Goal: Use online tool/utility: Use online tool/utility

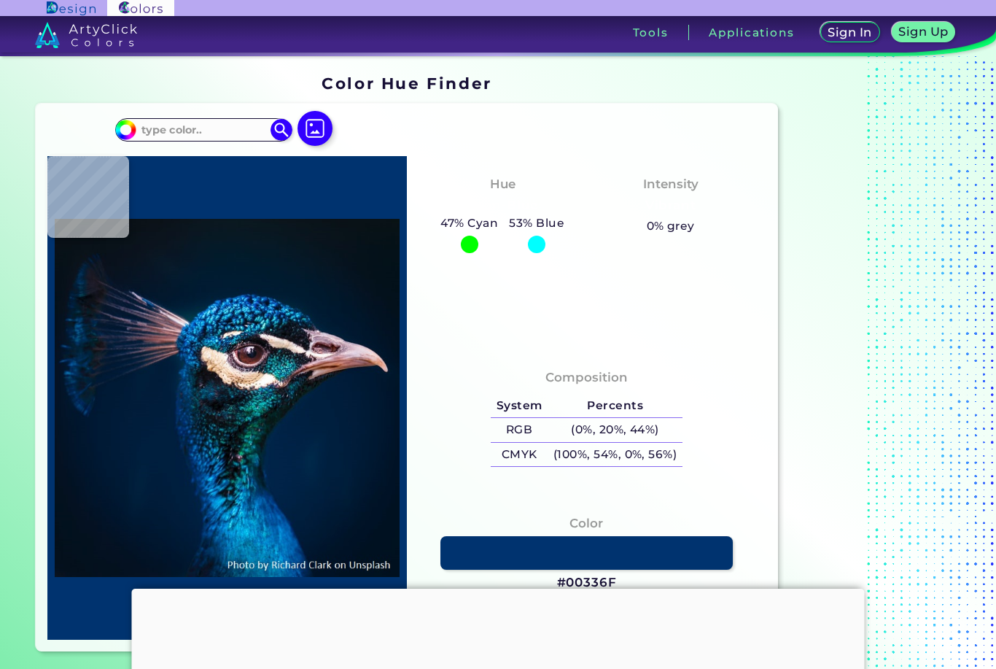
click at [317, 123] on img at bounding box center [315, 128] width 35 height 35
click at [0, 0] on input "file" at bounding box center [0, 0] width 0 height 0
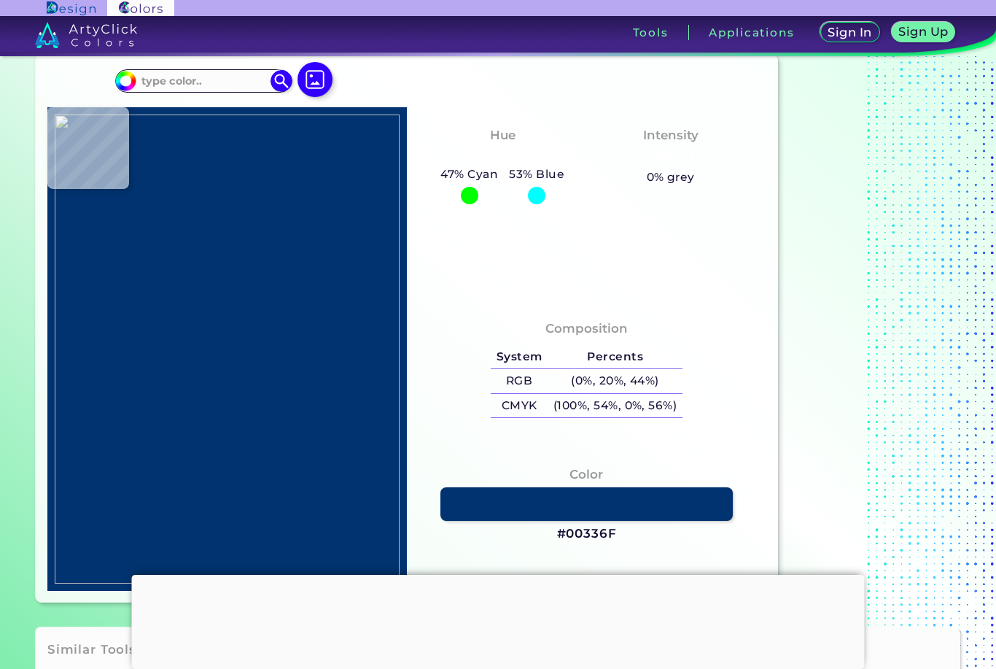
scroll to position [48, 0]
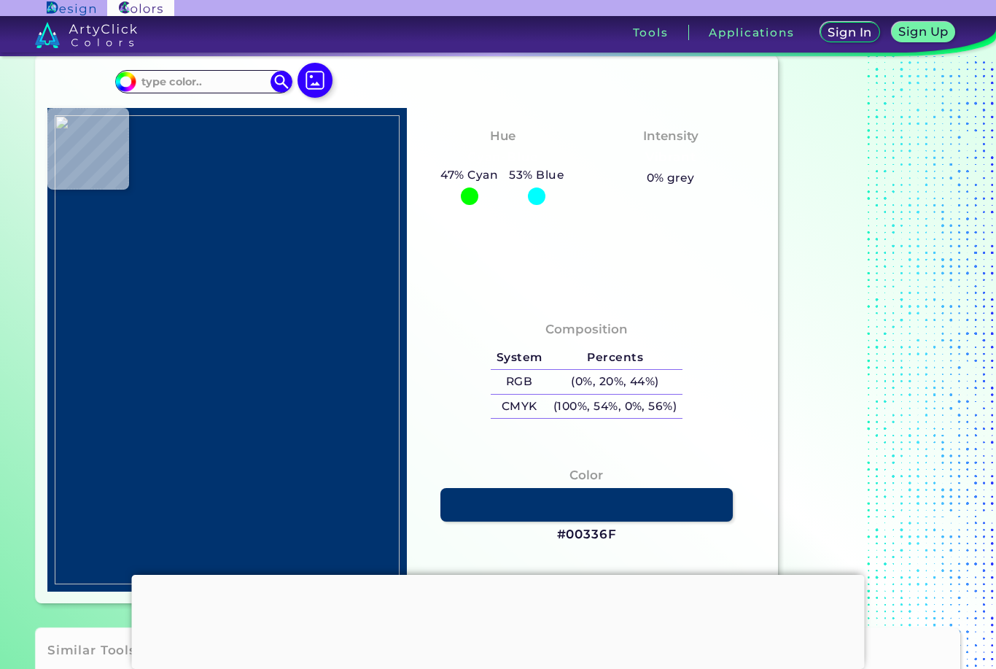
type input "#97a29e"
type input "#97A29E"
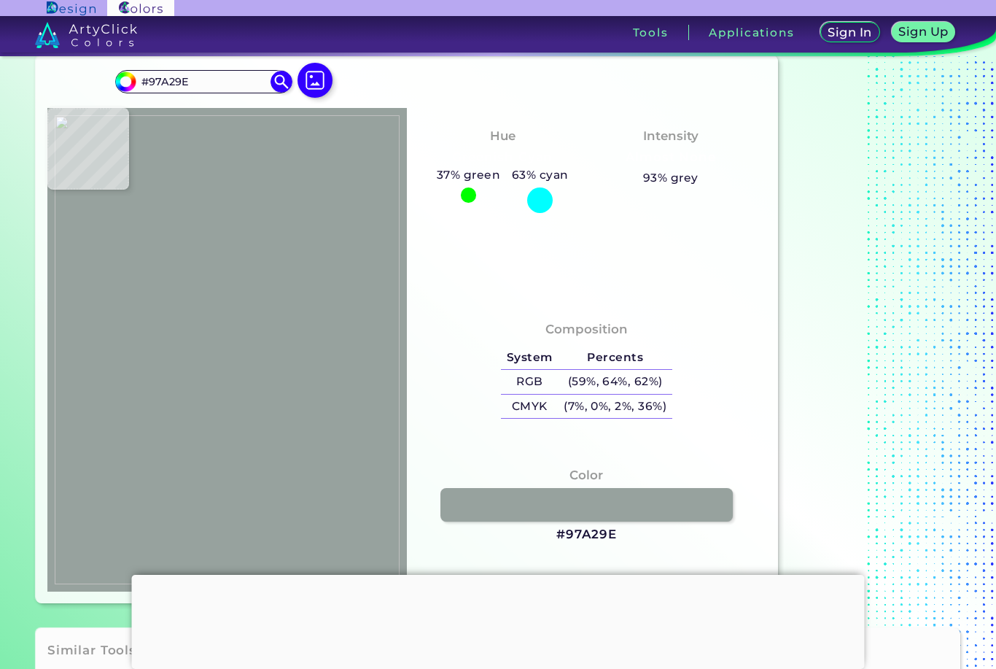
type input "#a5b3ae"
type input "#A5B3AE"
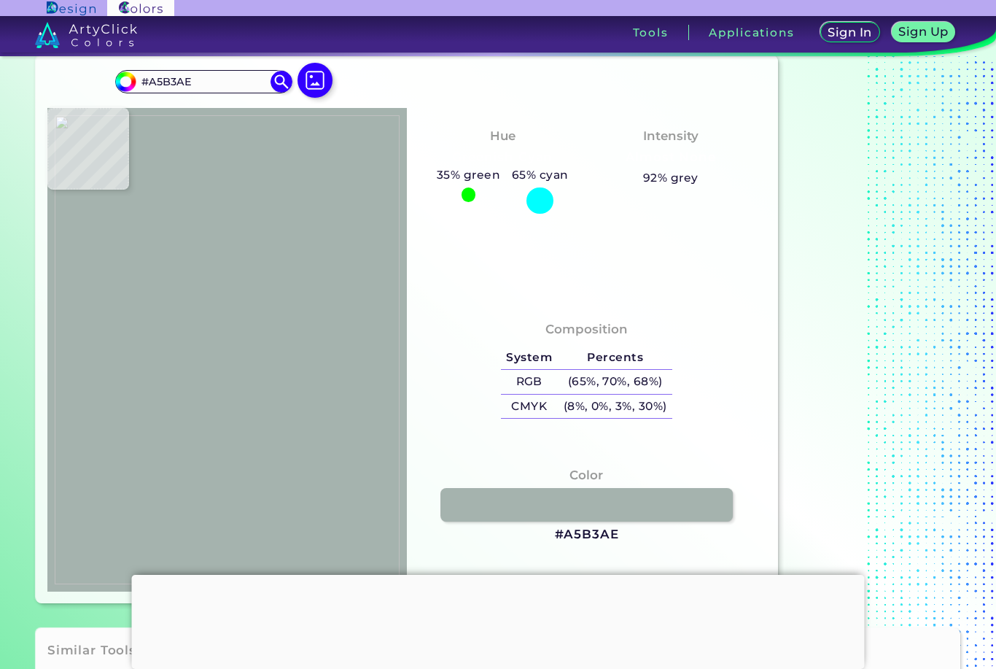
type input "#a8b3ad"
type input "#A8B3AD"
type input "#a4aca5"
type input "#A4ACA5"
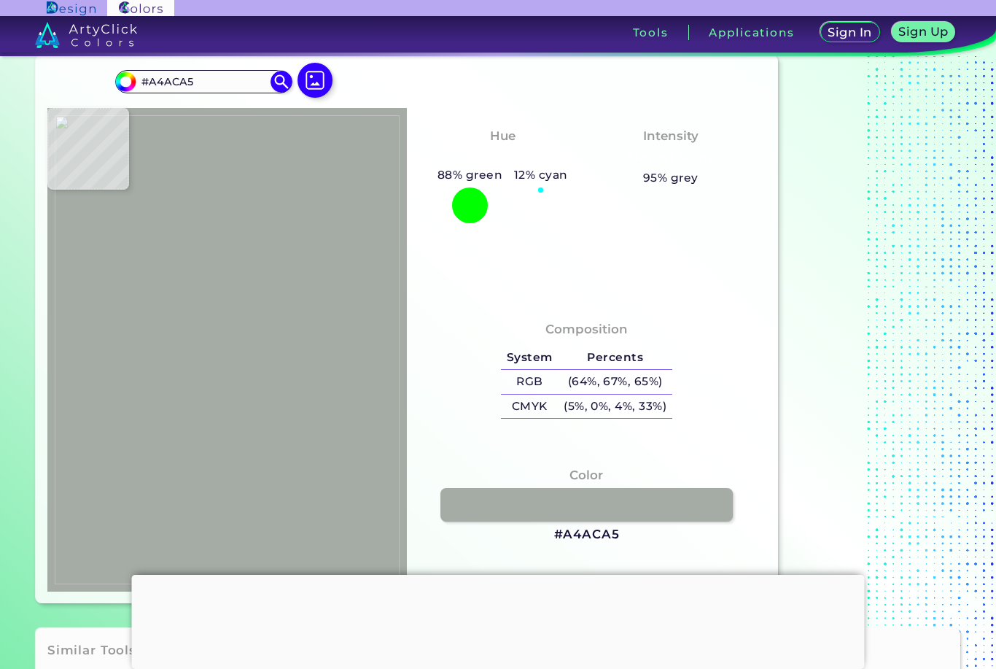
type input "#6b7279"
type input "#6B7279"
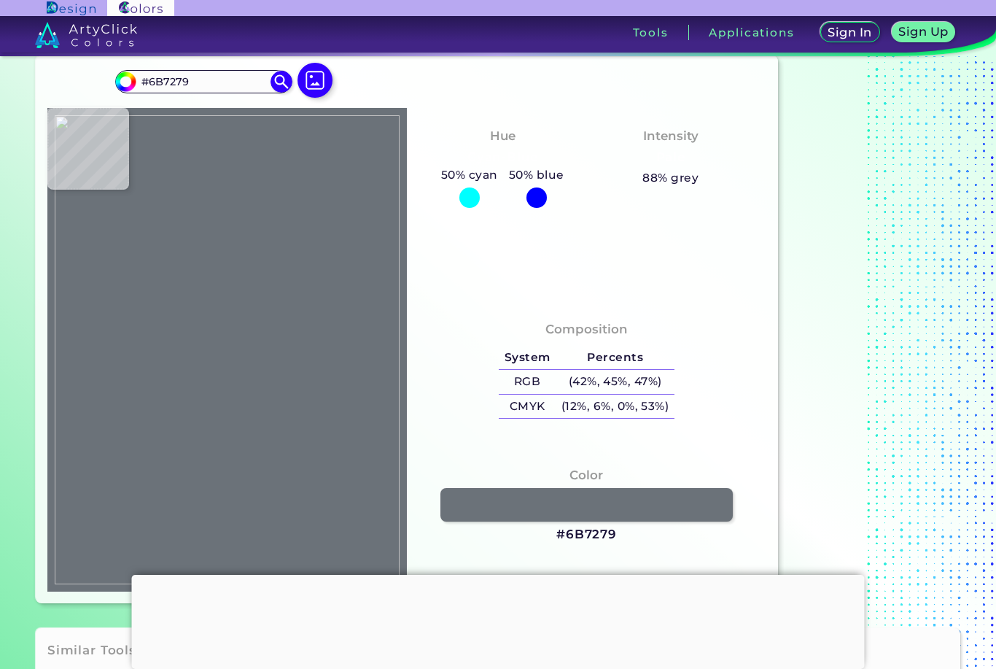
type input "#7d7b78"
type input "#7D7B78"
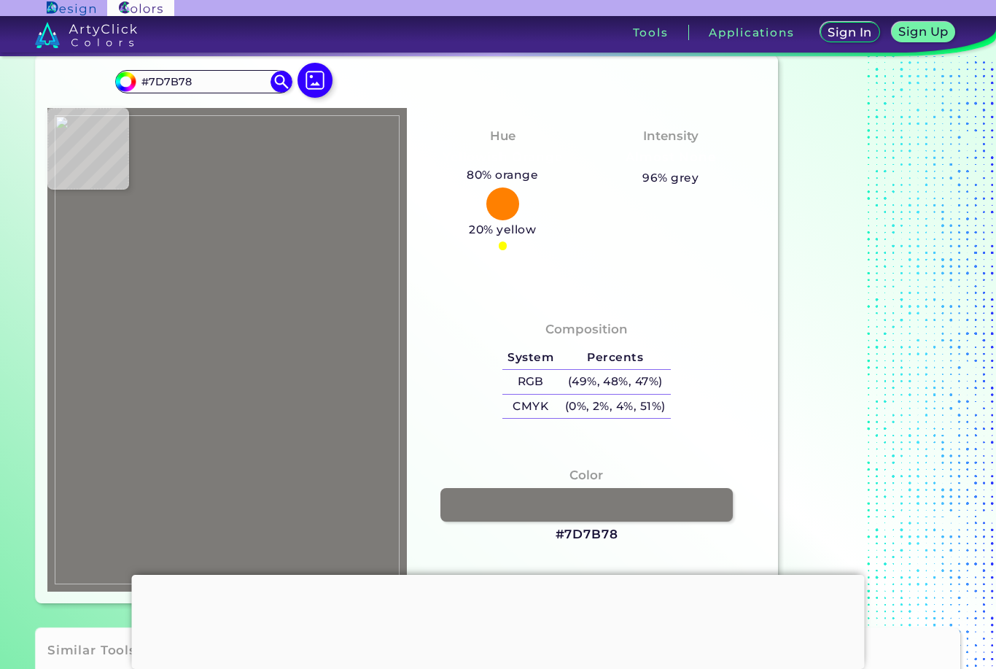
type input "#f6d9c4"
type input "#F6D9C4"
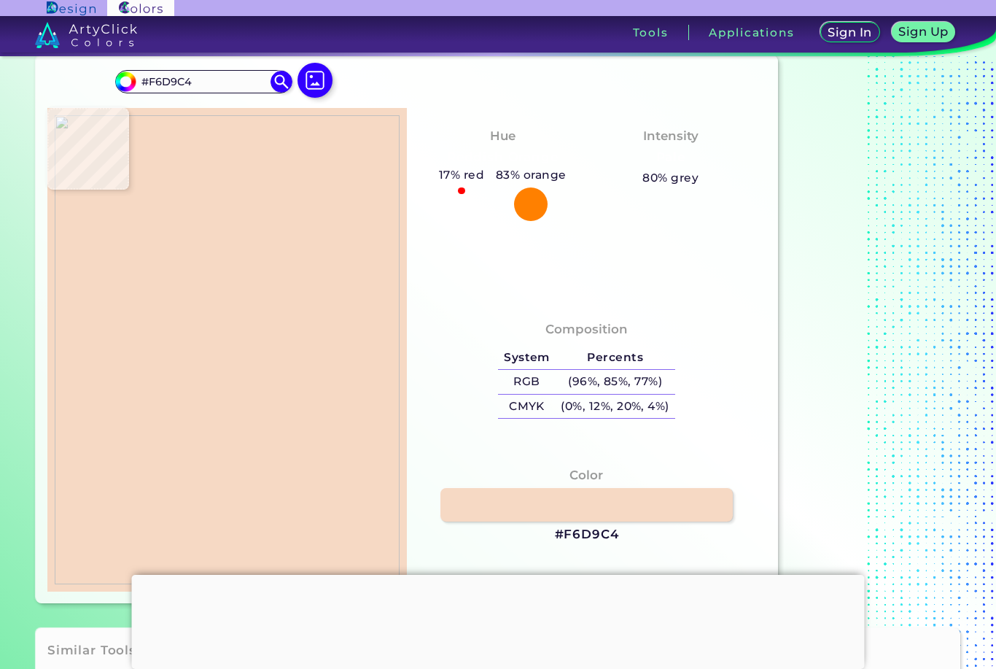
type input "#f1d5bb"
type input "#F1D5BB"
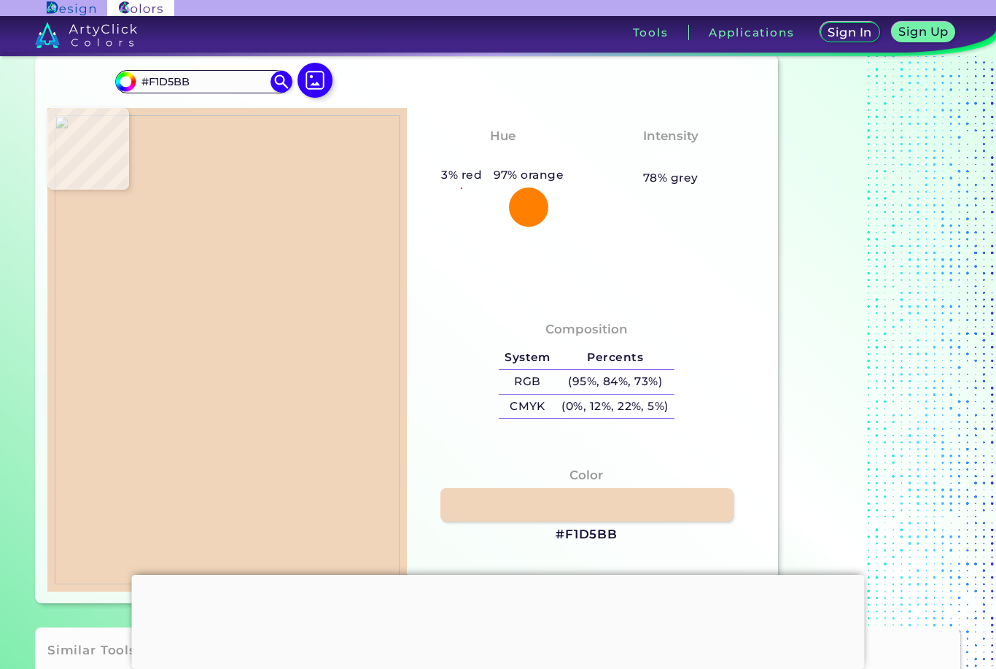
type input "#e9cdb7"
type input "#E9CDB7"
type input "#b18488"
type input "#B18488"
type input "#e7cdb8"
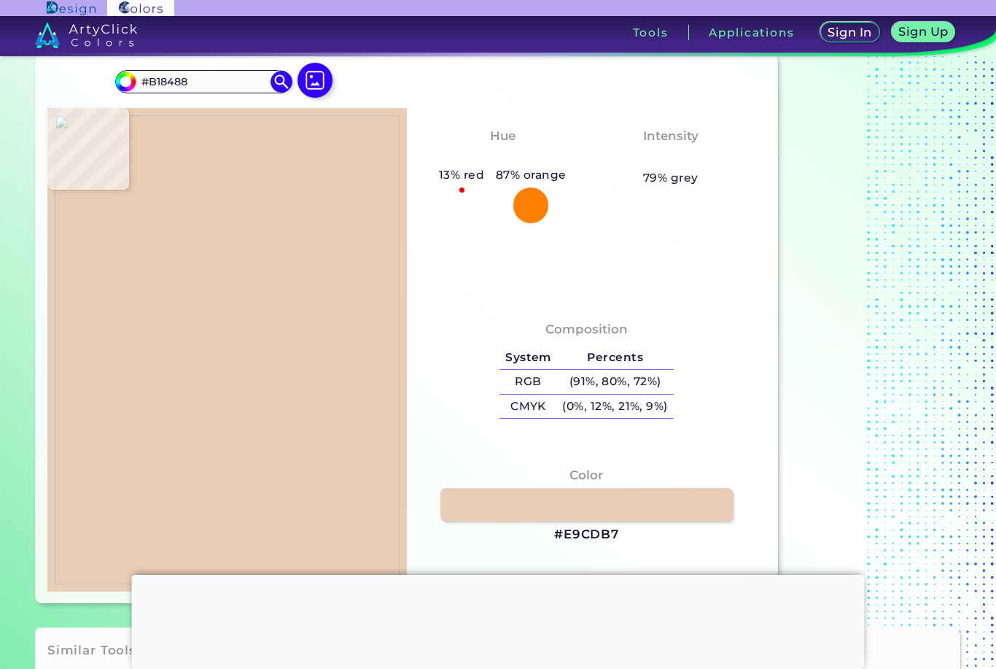
type input "#E7CDB8"
type input "#e8d0ba"
type input "#E8D0BA"
type input "#e8d2bc"
type input "#E8D2BC"
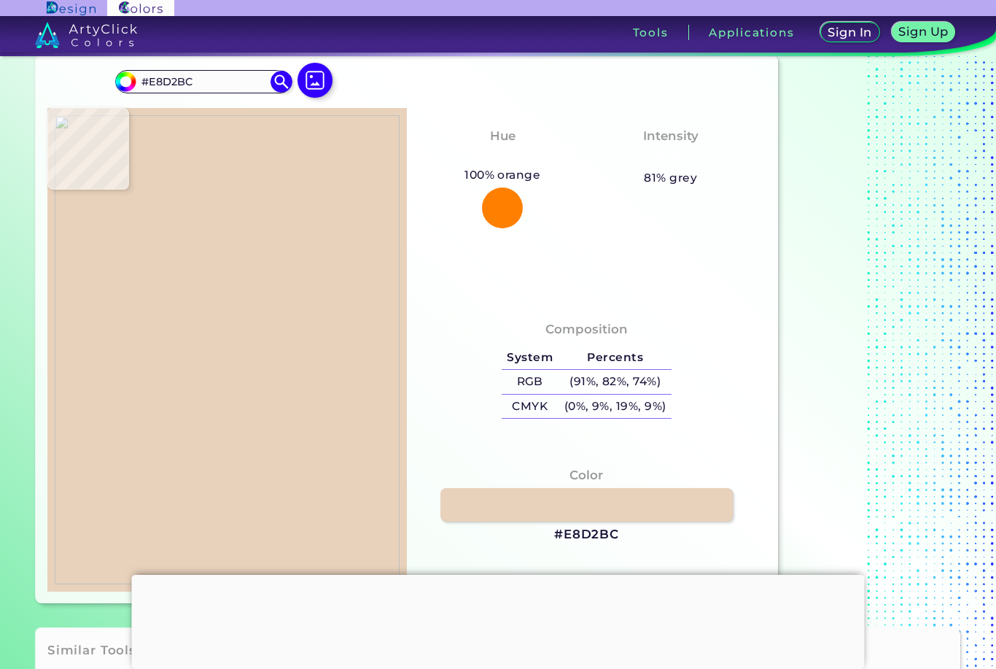
type input "#e9d2b8"
type input "#E9D2B8"
type input "#d5bfa6"
type input "#D5BFA6"
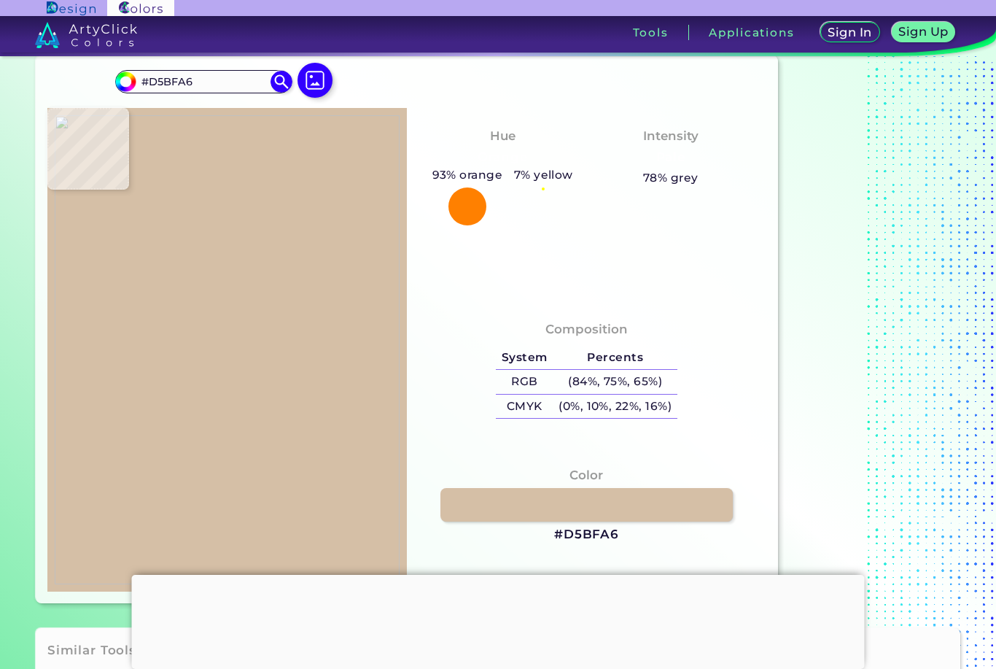
type input "#d9c0a4"
type input "#D9C0A4"
type input "#e7d3c0"
type input "#E7D3C0"
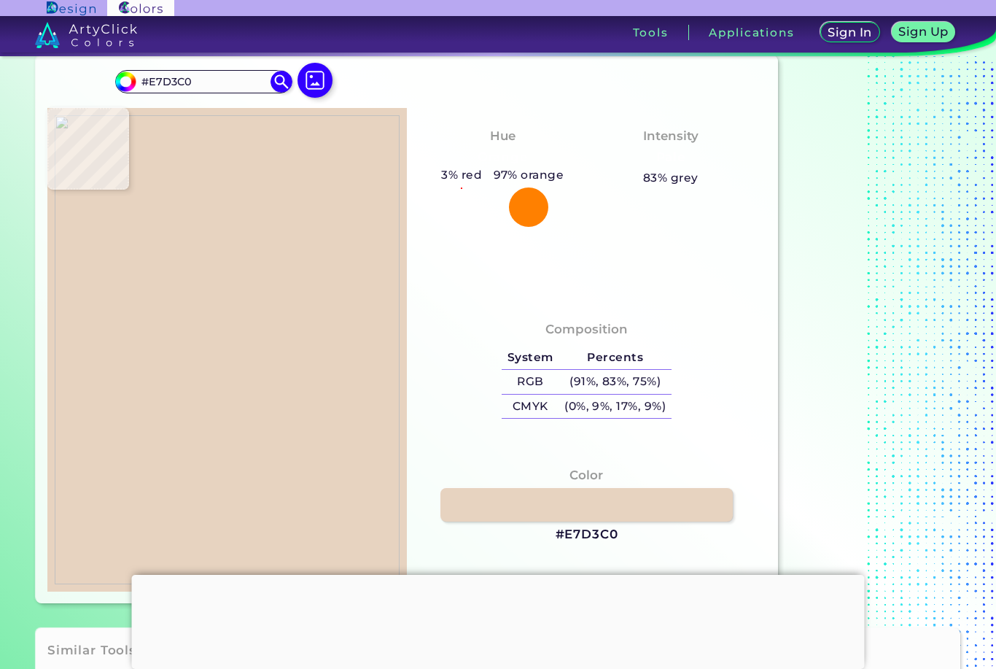
type input "#d8bdaf"
type input "#D8BDAF"
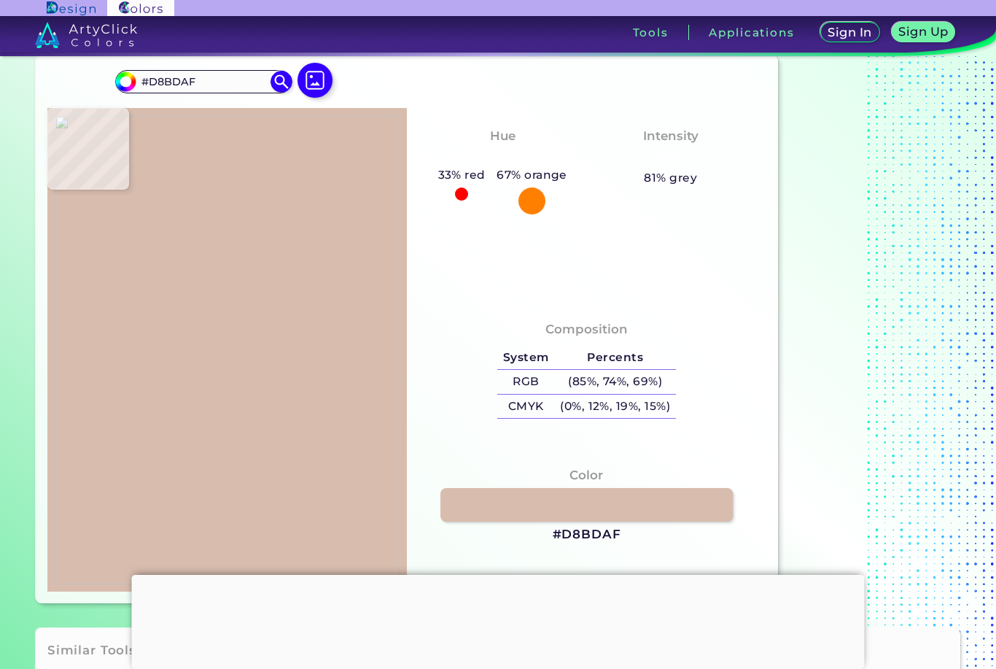
type input "#d8bda3"
type input "#D8BDA3"
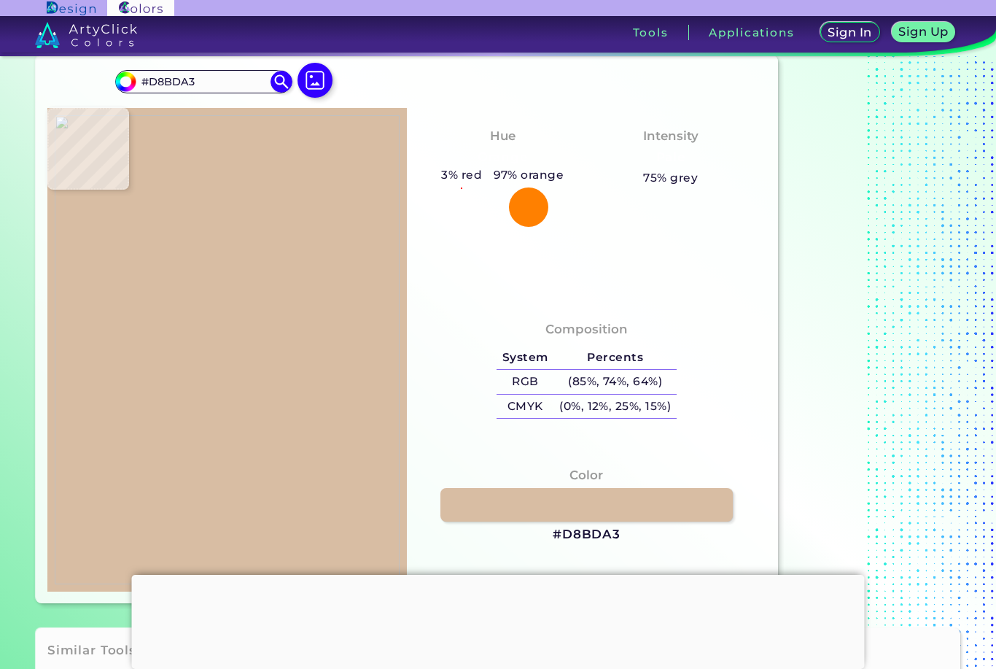
type input "#d2b097"
type input "#D2B097"
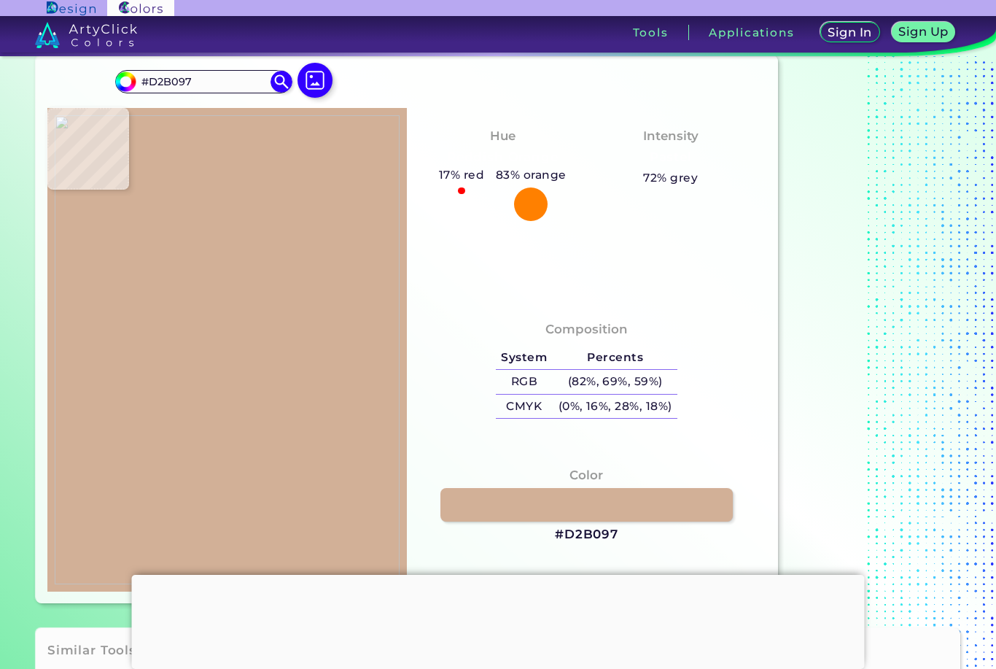
type input "#f1ceb4"
type input "#F1CEB4"
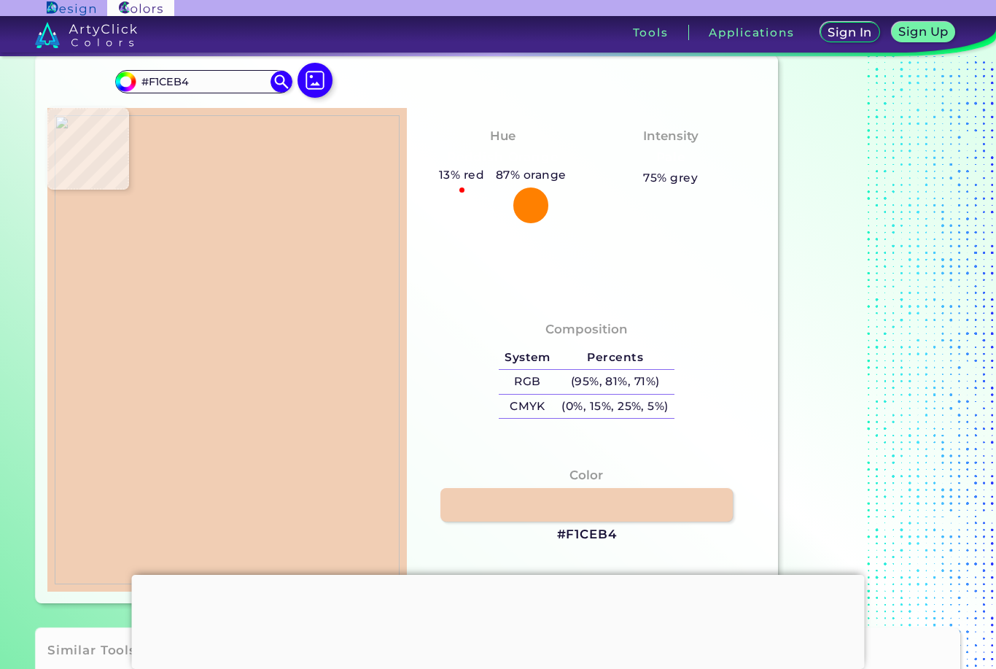
type input "#e4d4b8"
type input "#E4D4B8"
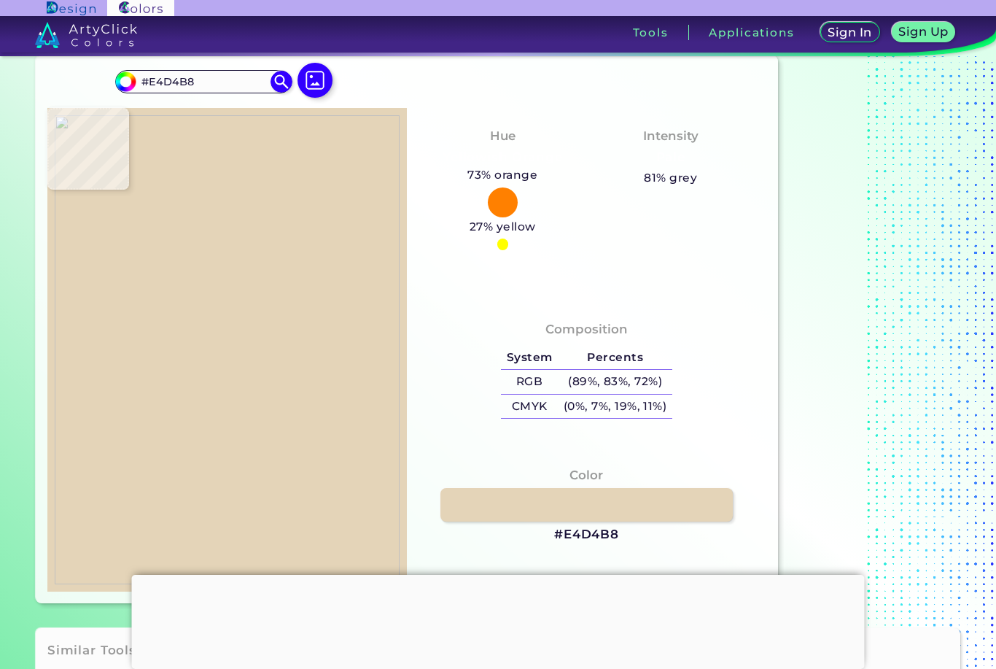
type input "#ecd6ba"
type input "#ECD6BA"
type input "#f6ebe1"
type input "#F6EBE1"
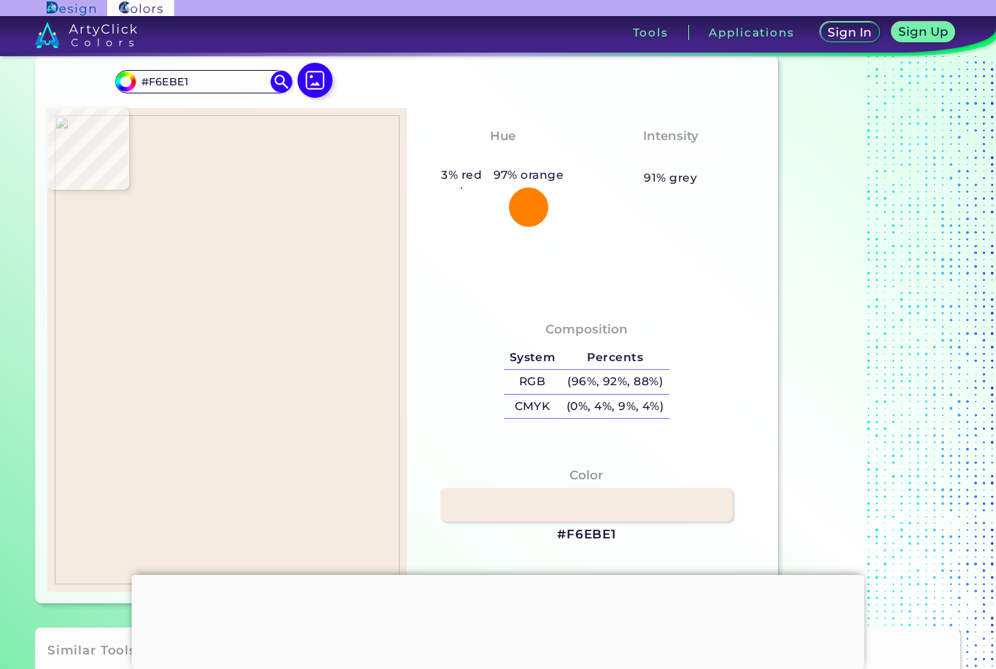
type input "#ecdacc"
type input "#ECDACC"
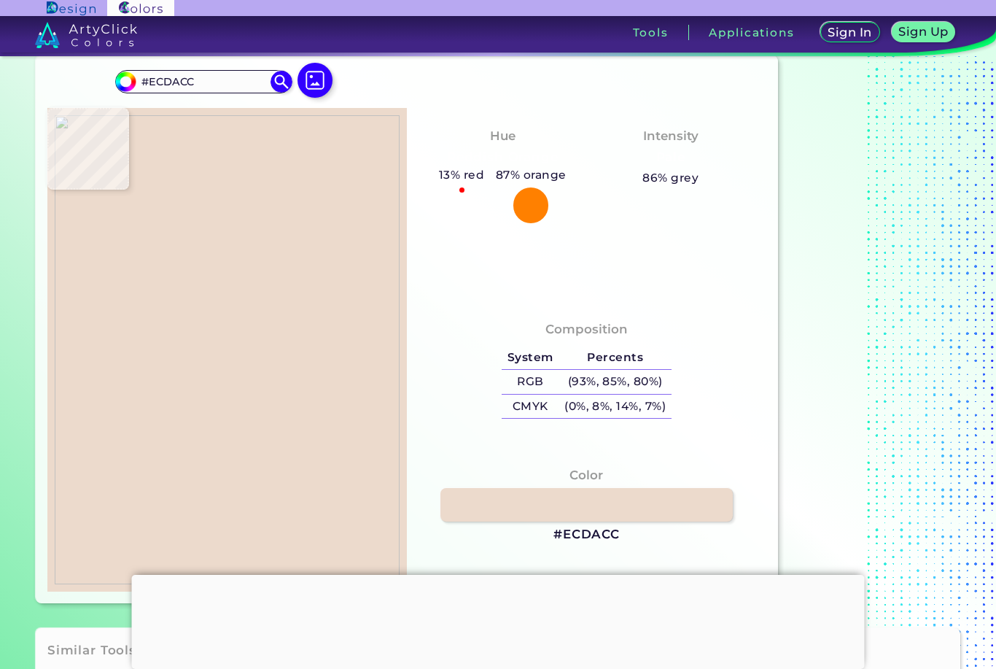
type input "#bbab96"
type input "#BBAB96"
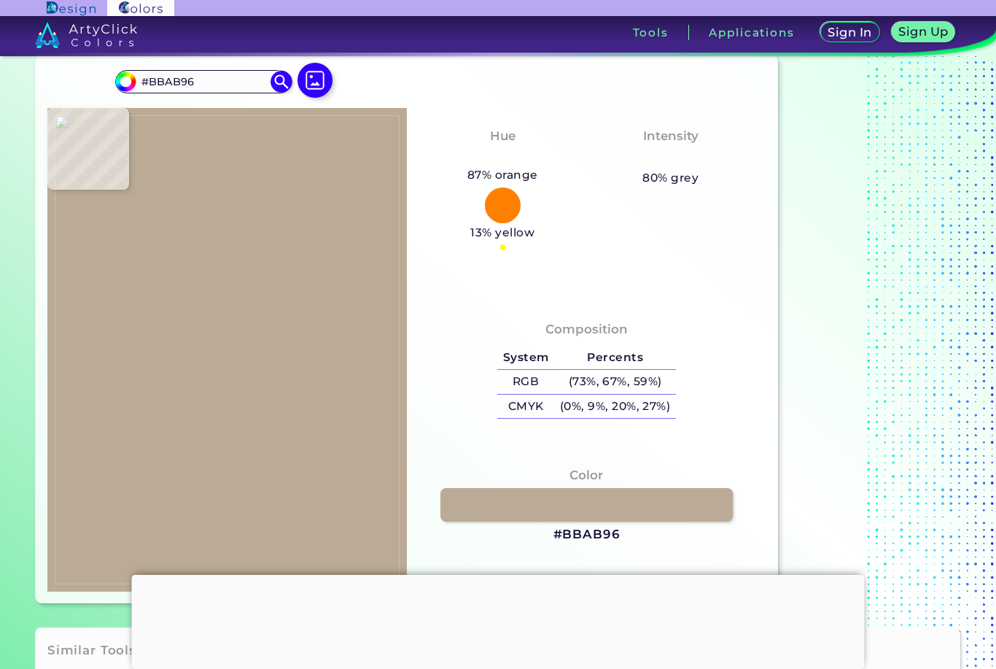
type input "#d5c5b4"
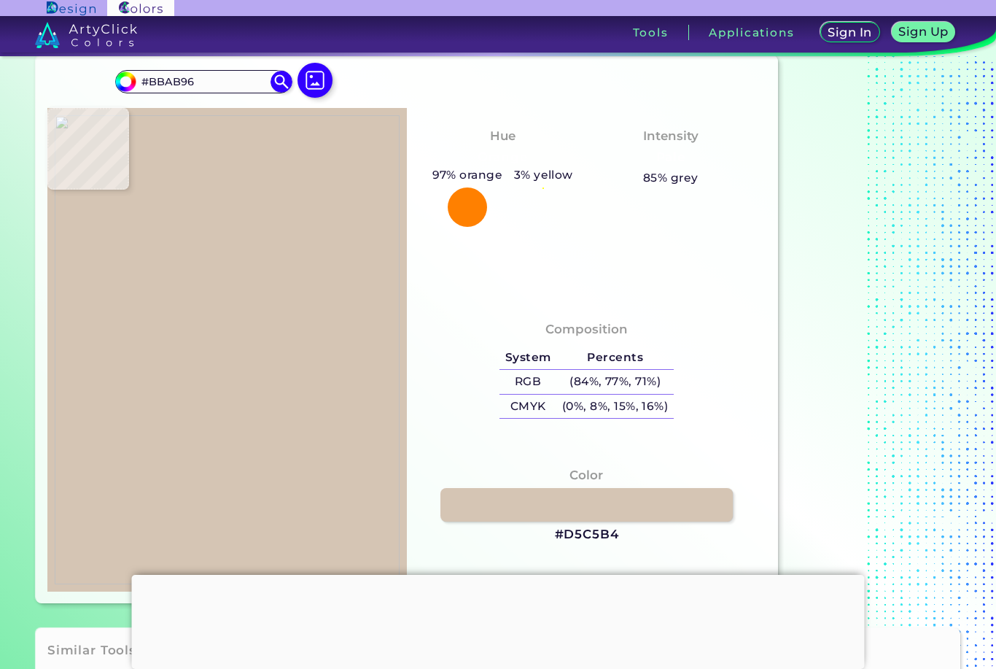
type input "#D5C5B4"
type input "#e4d2b6"
type input "#E4D2B6"
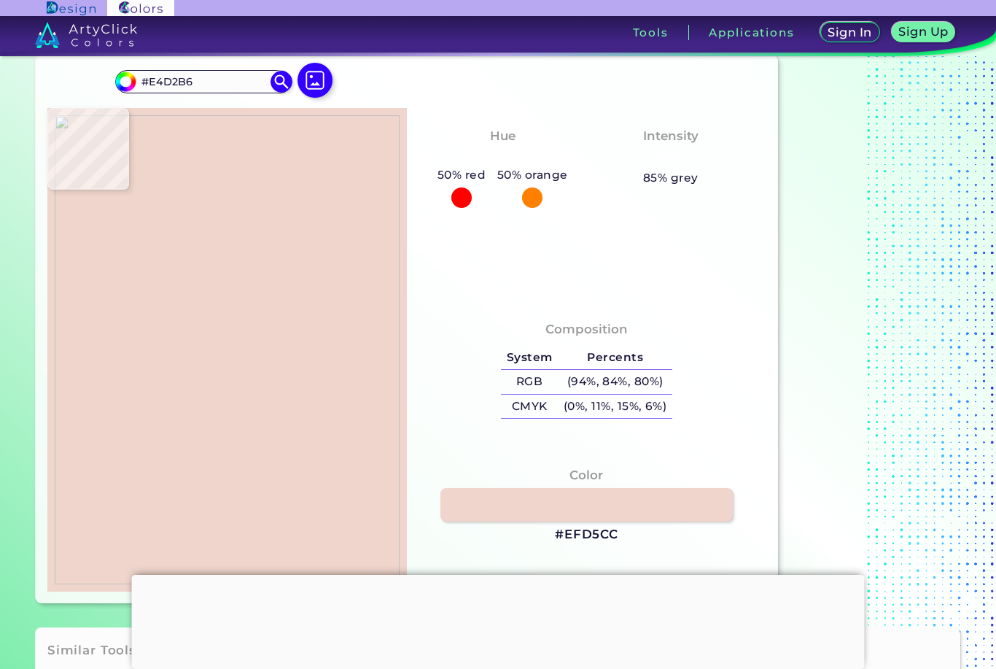
type input "#efd5cc"
type input "#EFD5CC"
type input "#ecd7ce"
type input "#ECD7CE"
type input "#e7cbc1"
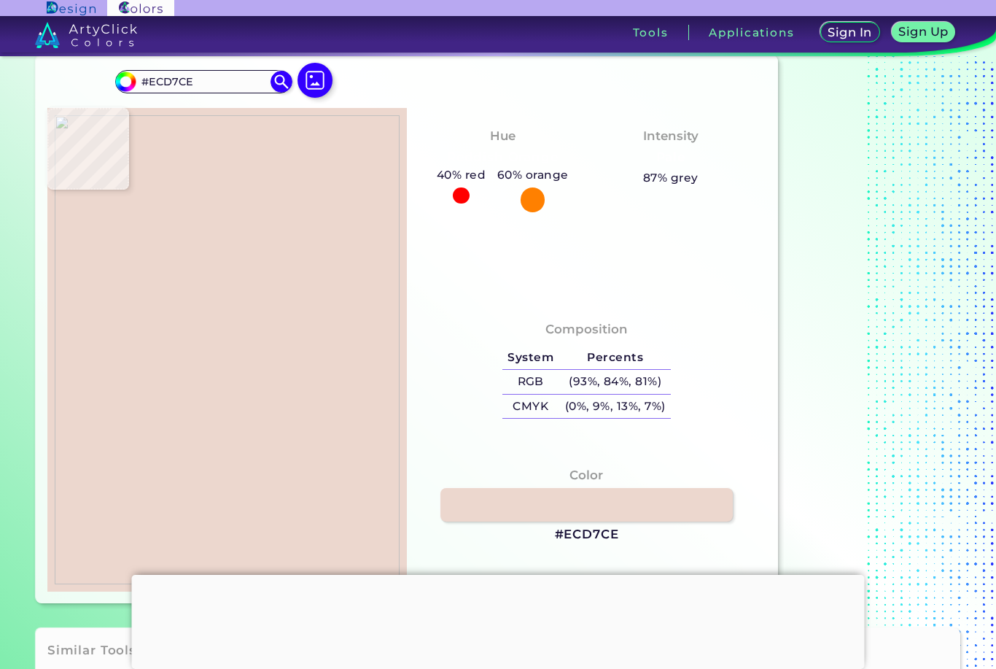
type input "#E7CBC1"
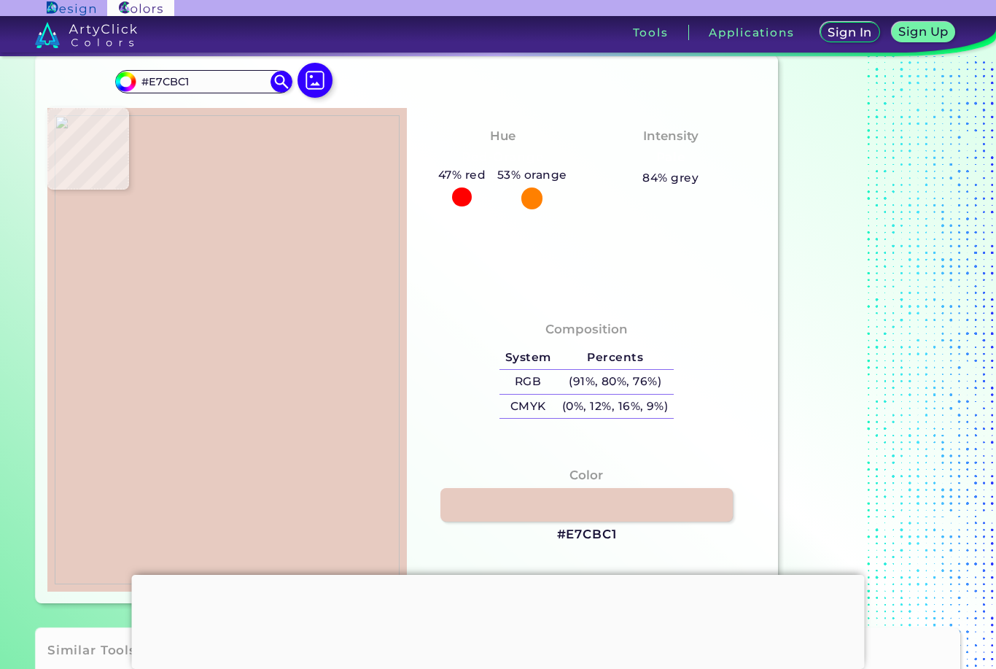
type input "#faebda"
type input "#FAEBDA"
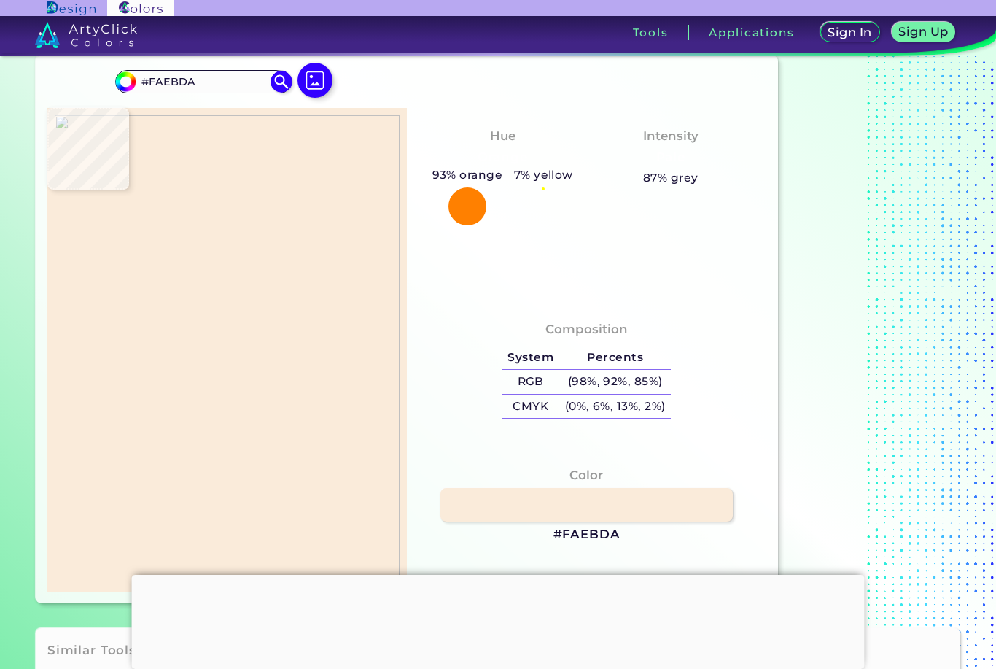
type input "#cfbbaa"
type input "#CFBBAA"
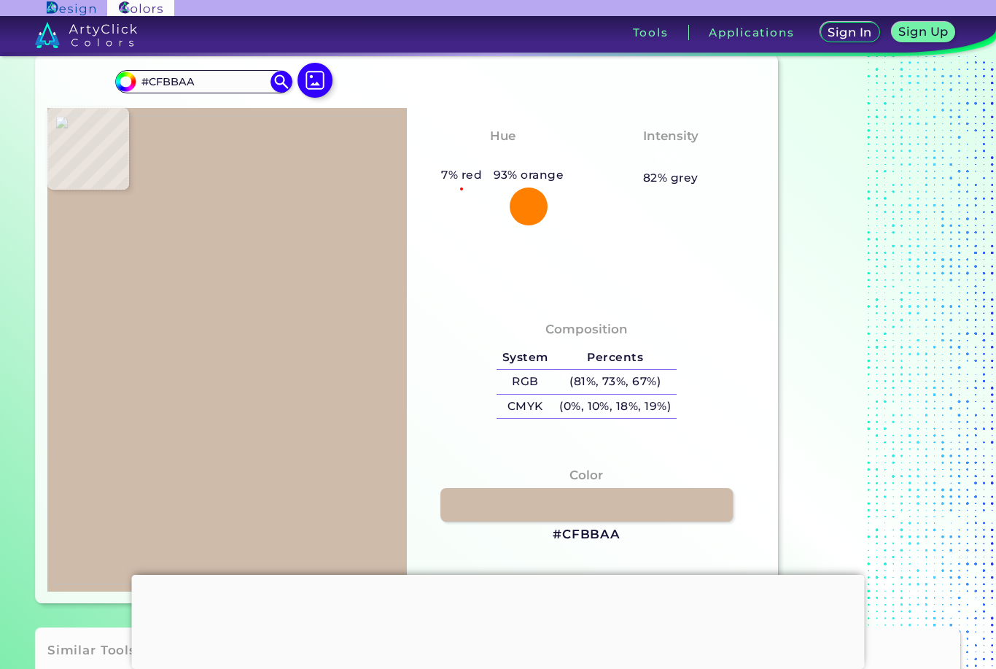
type input "#d2bca3"
type input "#D2BCA3"
type input "#f7d6bf"
type input "#F7D6BF"
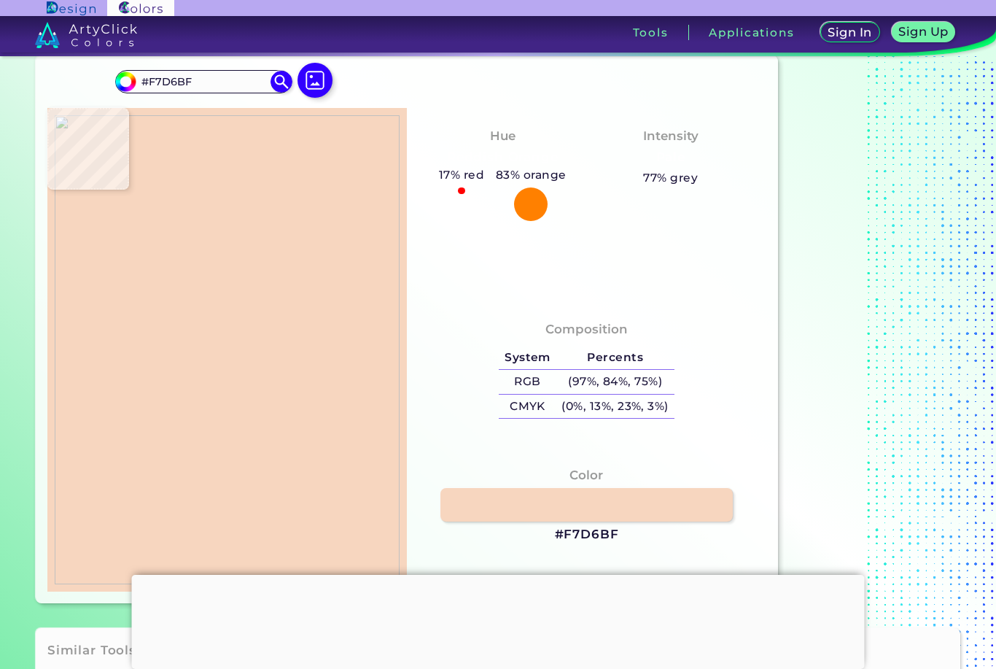
type input "#f5ceb8"
type input "#F5CEB8"
type input "#f9dfda"
type input "#F9DFDA"
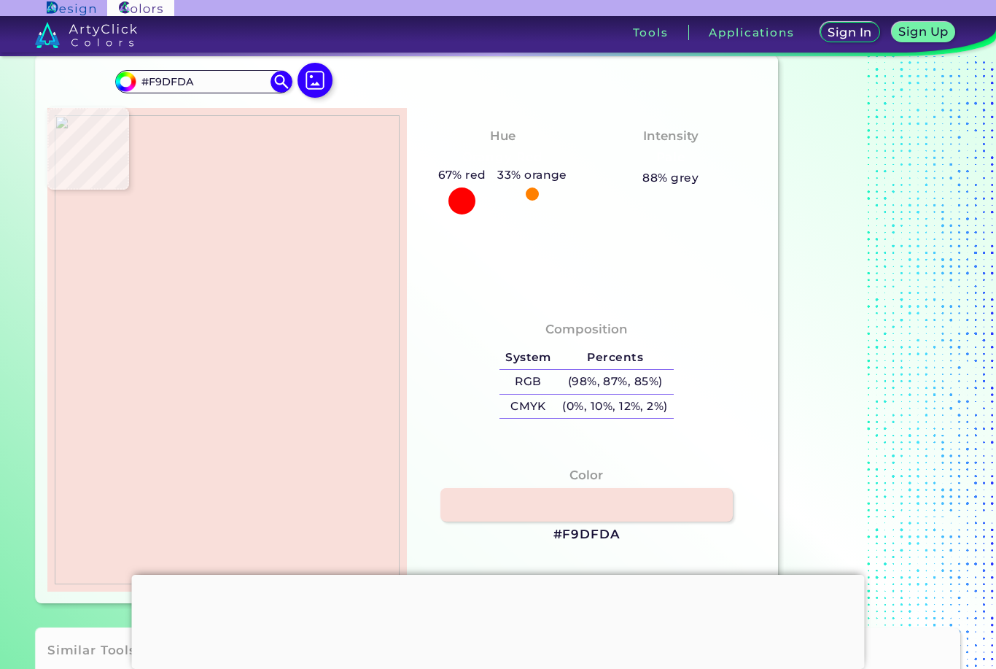
type input "#eed3ba"
type input "#EED3BA"
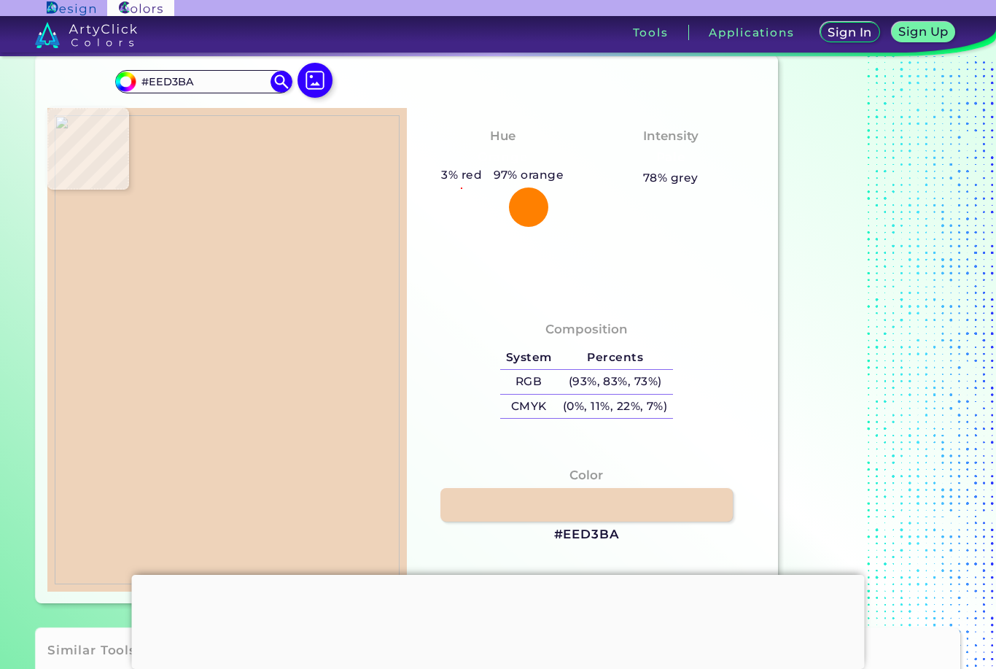
type input "#dfcaab"
type input "#DFCAAB"
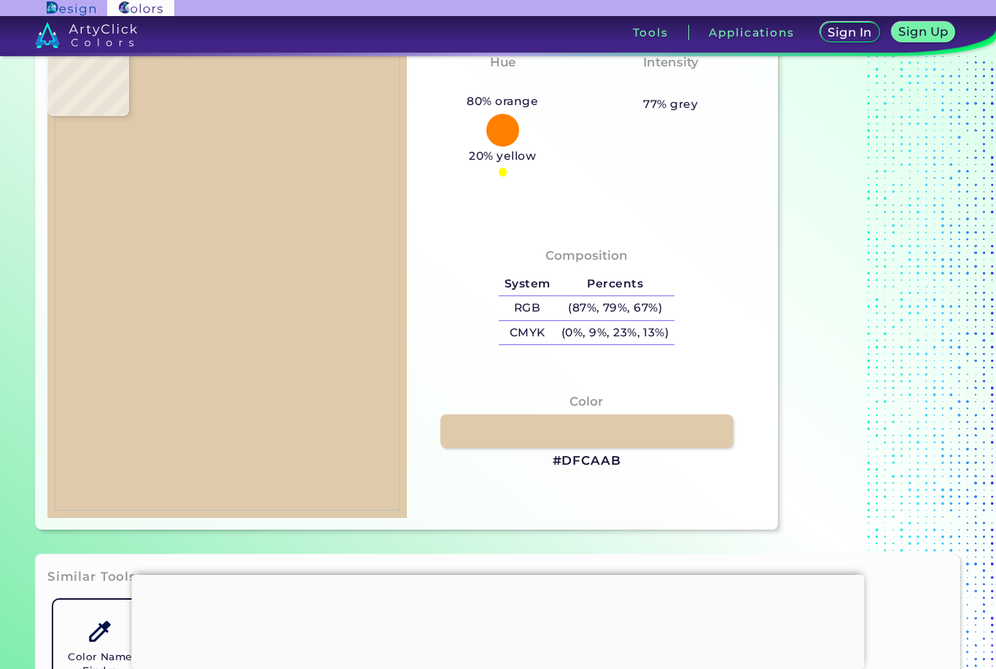
scroll to position [123, 0]
type input "#606761"
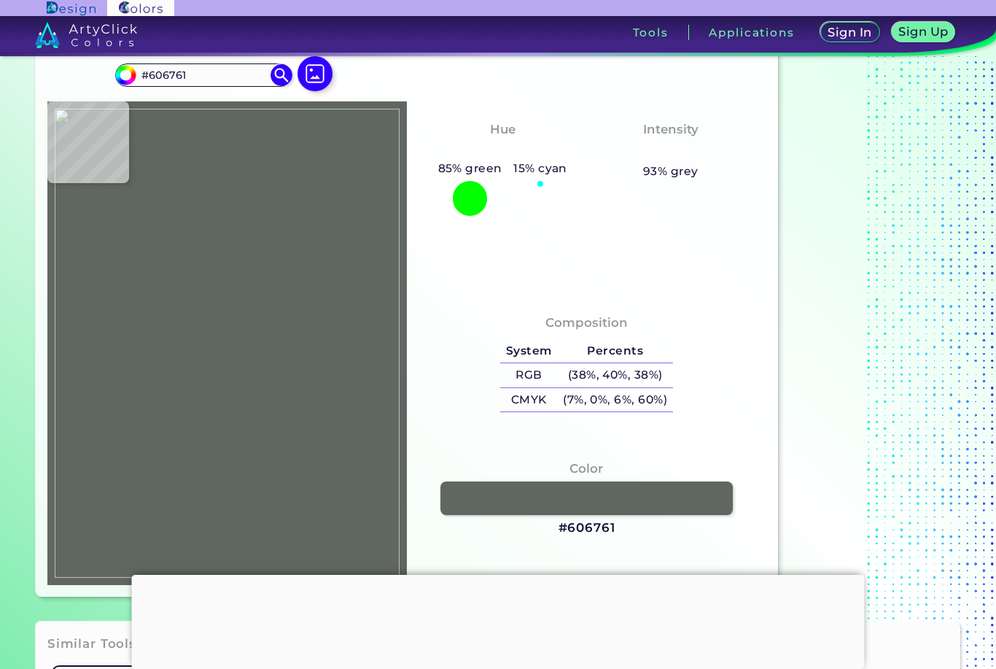
scroll to position [53, 0]
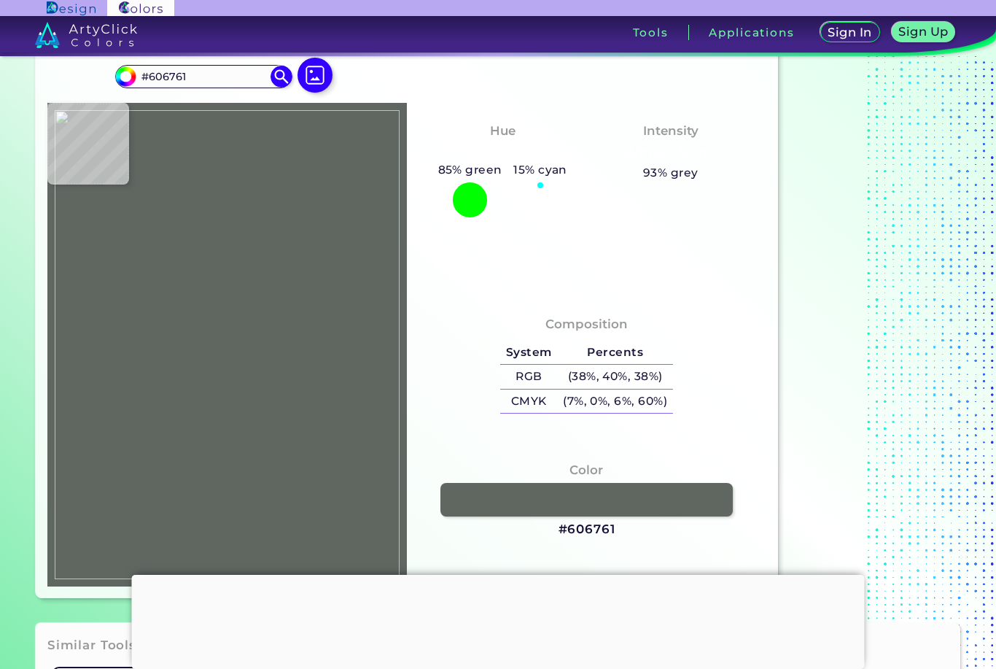
type input "#7a8176"
type input "#7A8176"
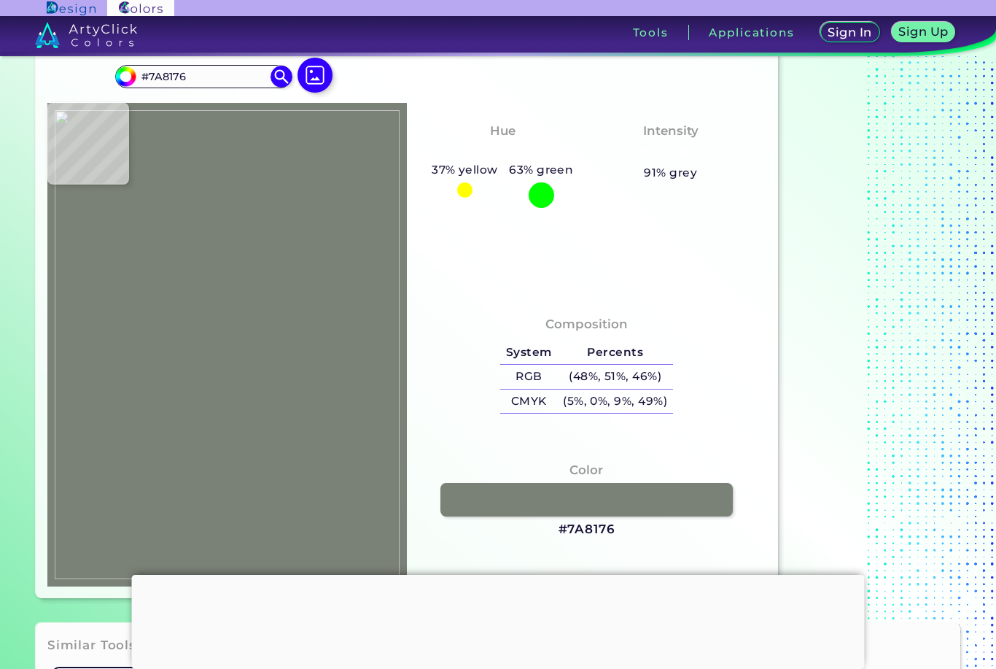
type input "#525554"
type input "#3c3e3d"
type input "#3C3E3D"
type input "#3e3a34"
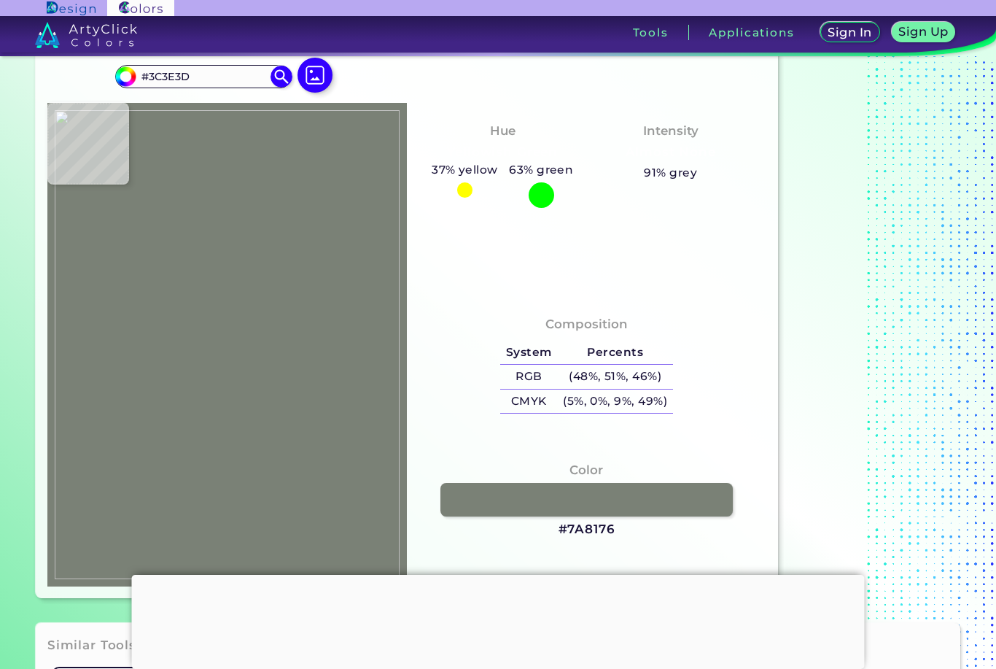
type input "#3E3A34"
type input "#413c33"
type input "#413C33"
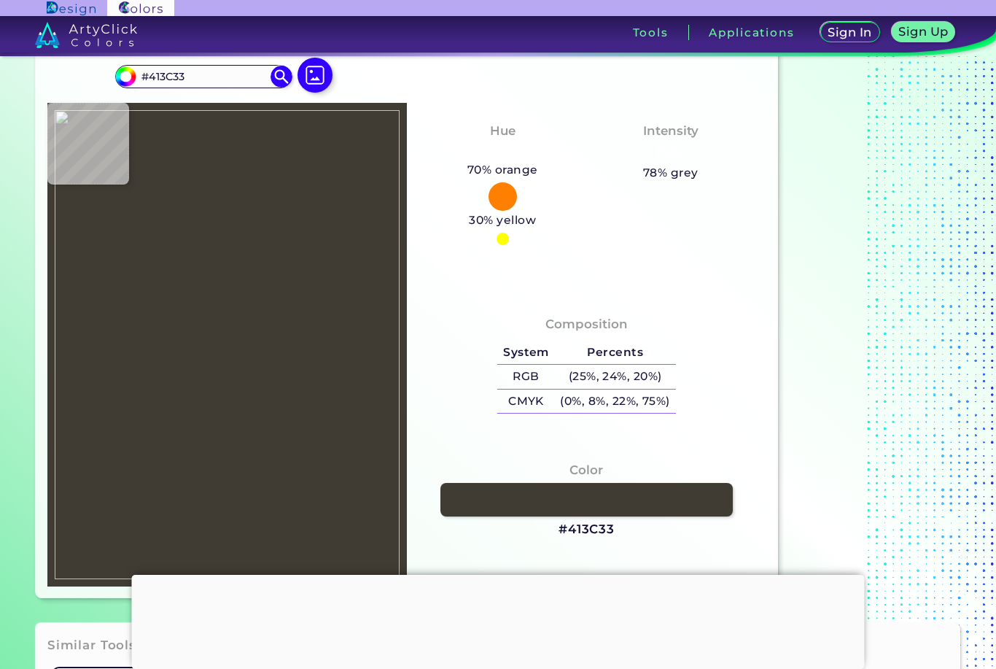
type input "#3e3a34"
type input "#3E3A34"
type input "#363432"
type input "#3a3c3a"
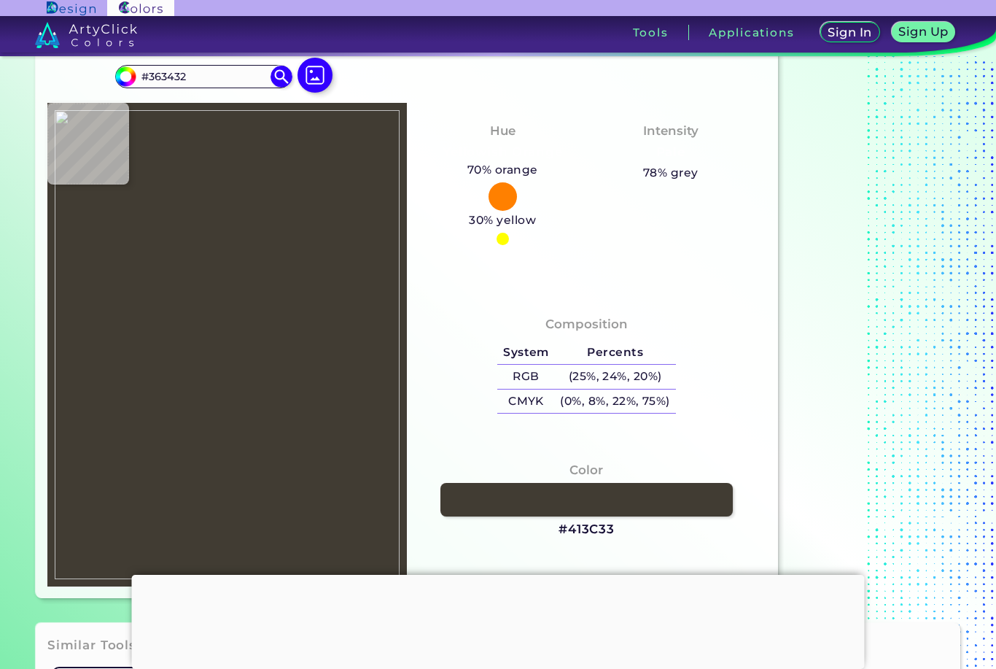
type input "#3A3C3A"
type input "#3c3e3d"
type input "#3C3E3D"
type input "#3a3d39"
type input "#3A3D39"
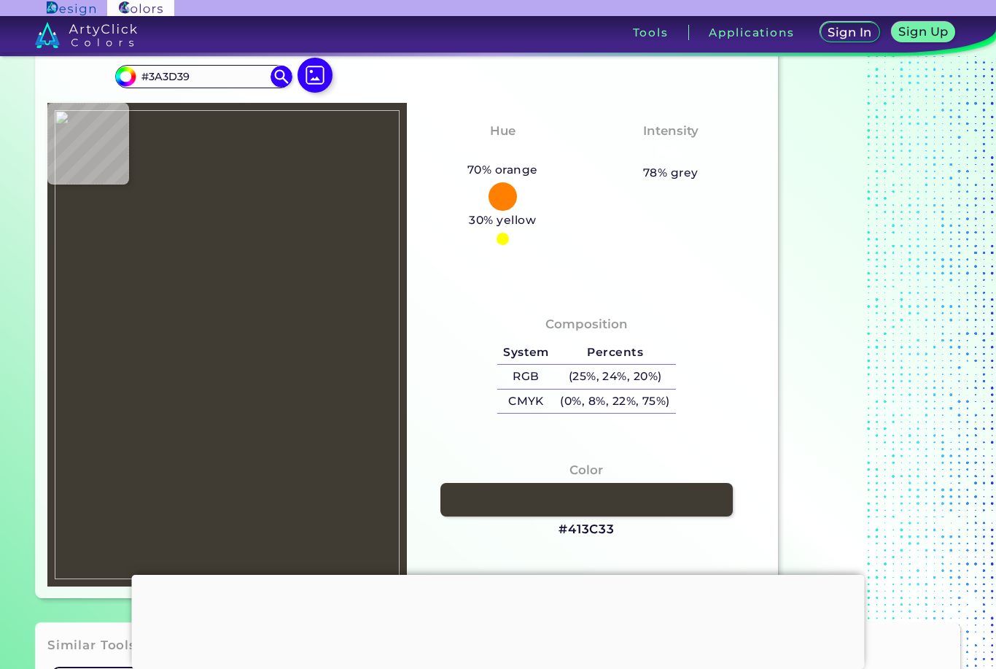
type input "#61655f"
type input "#61655F"
type input "#7a8176"
type input "#7A8176"
type input "#80887d"
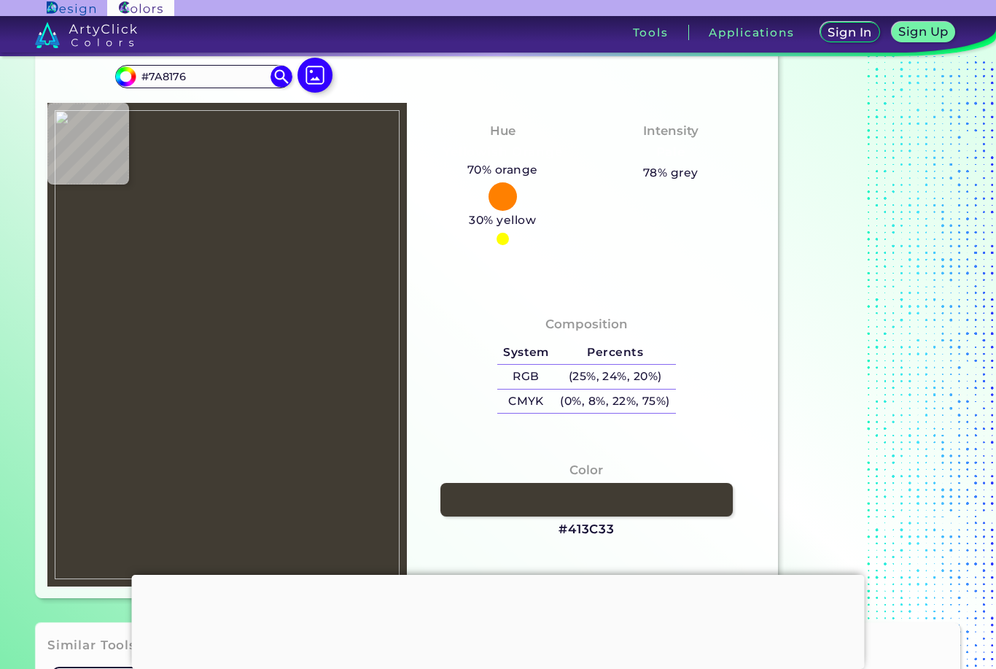
type input "#80887D"
type input "#878e81"
type input "#878E81"
type input "#8e9685"
type input "#8E9685"
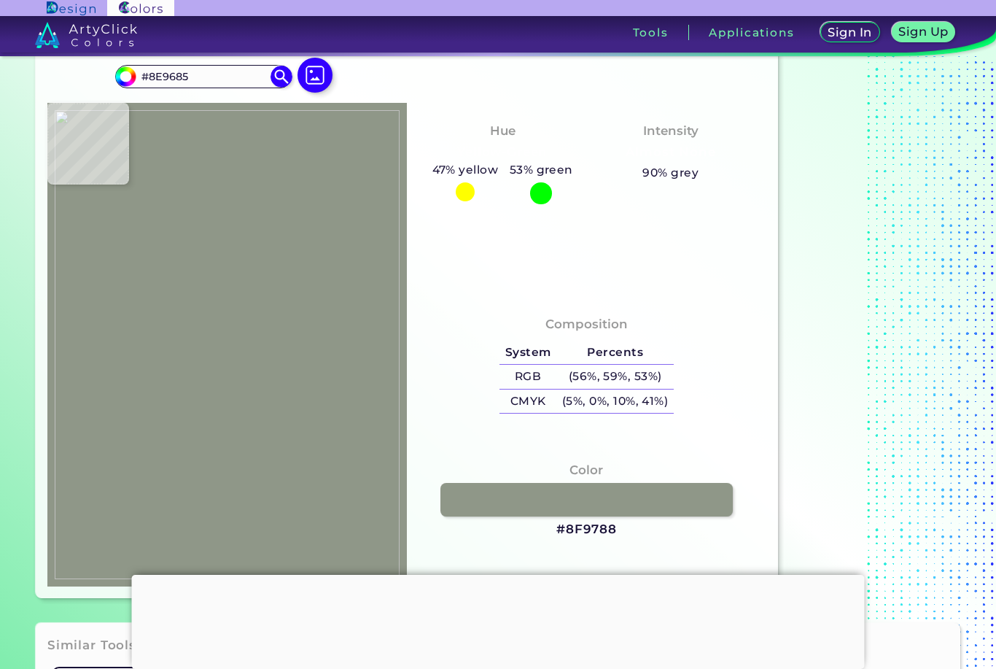
type input "#8f9788"
type input "#8F9788"
type input "#8c968a"
type input "#8C968A"
type input "#879588"
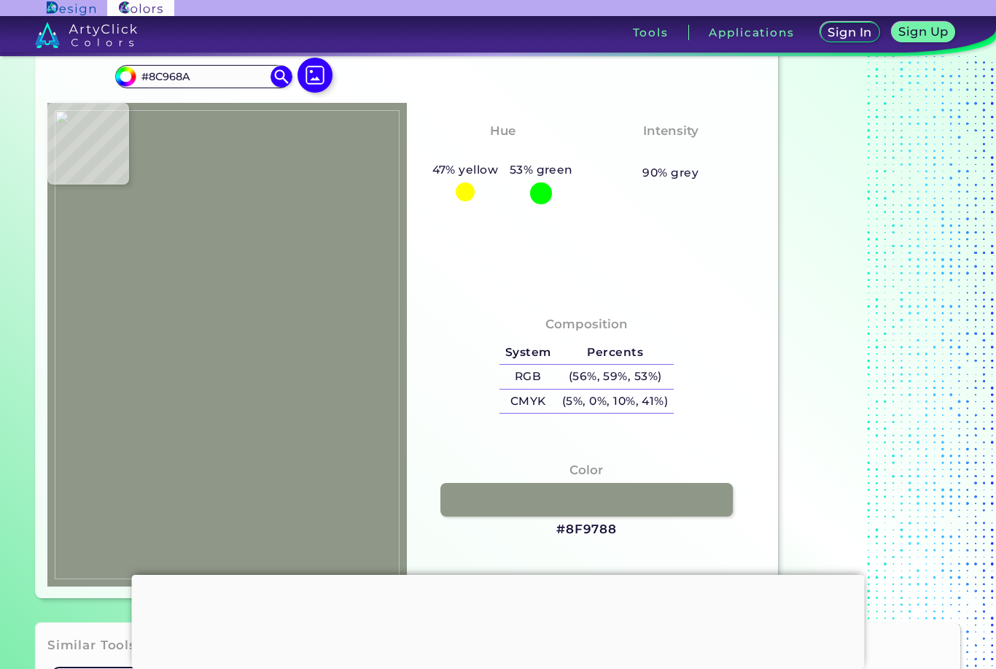
type input "#879588"
type input "#8c968a"
type input "#8C968A"
type input "#8d9687"
type input "#8D9687"
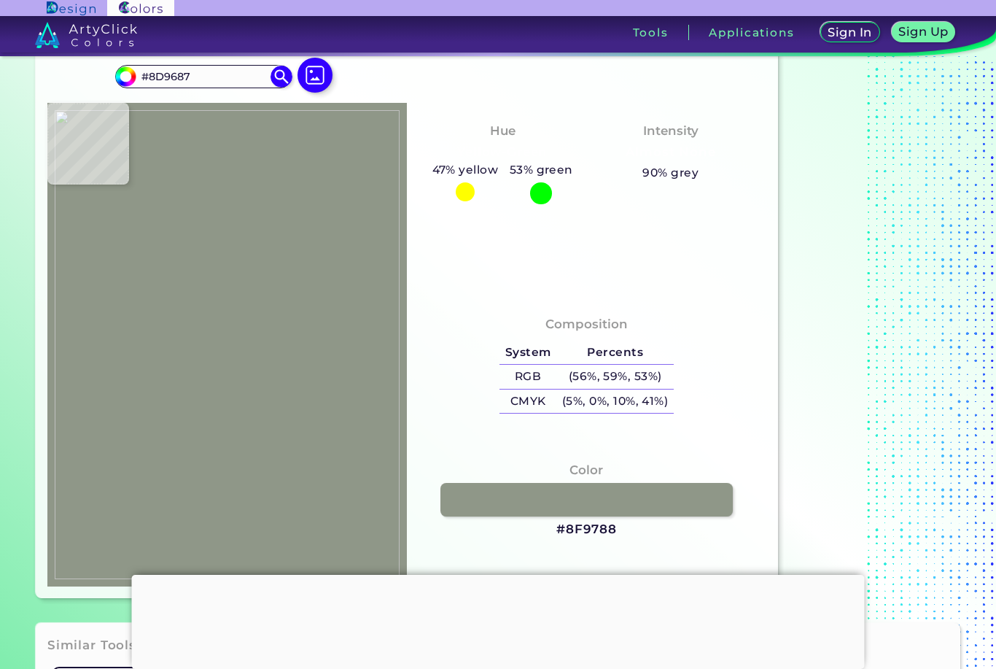
type input "#8f9788"
type input "#8F9788"
type input "#8e9685"
type input "#8E9685"
type input "#838d7e"
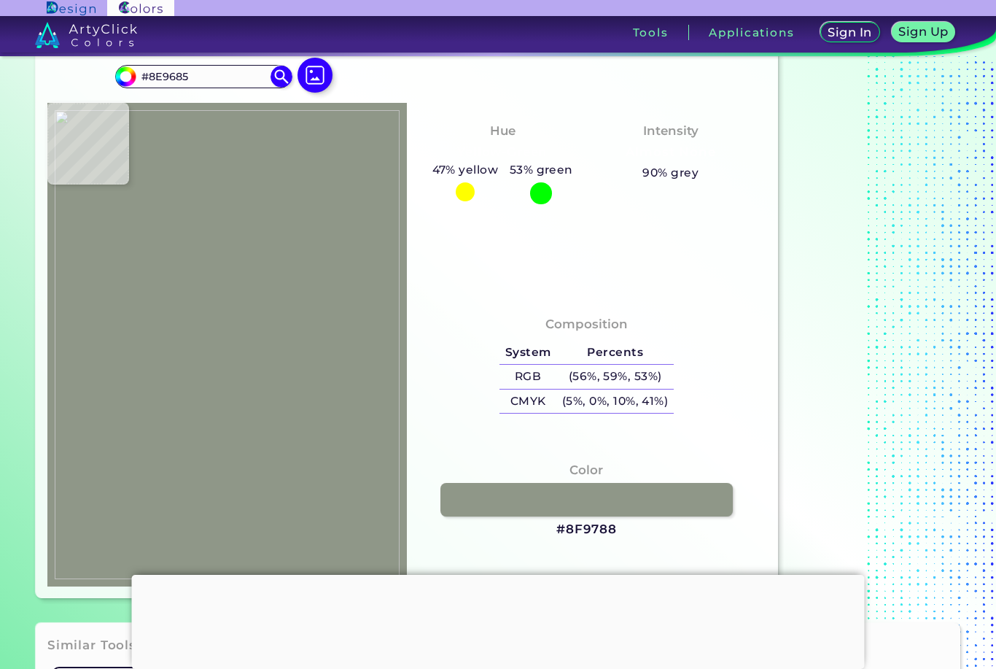
type input "#838D7E"
type input "#899182"
type input "#878e81"
type input "#878E81"
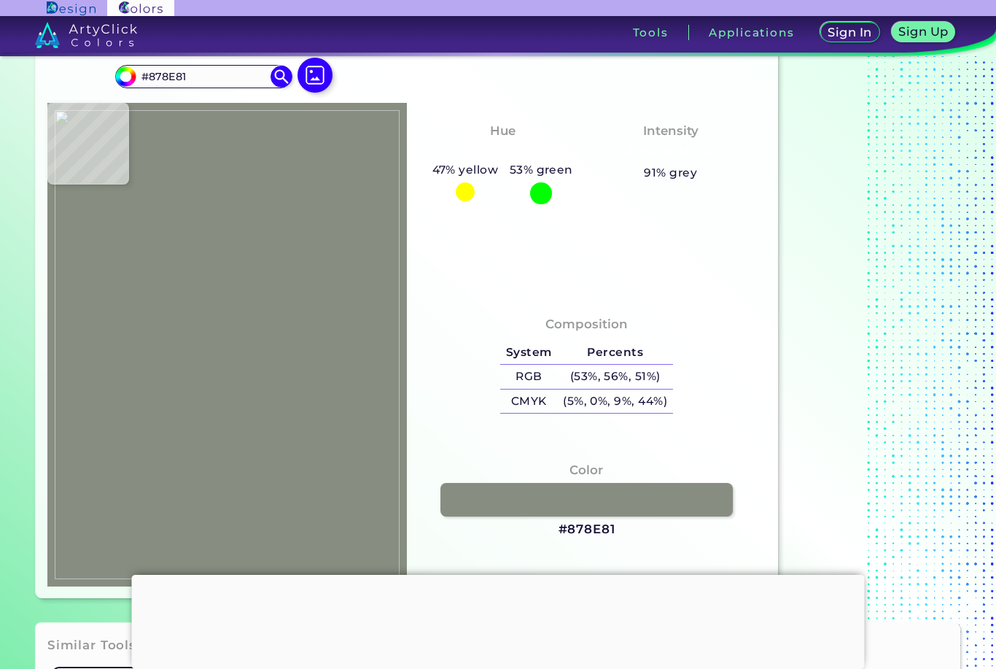
type input "#899182"
type input "#80887d"
type input "#80887D"
type input "#757d72"
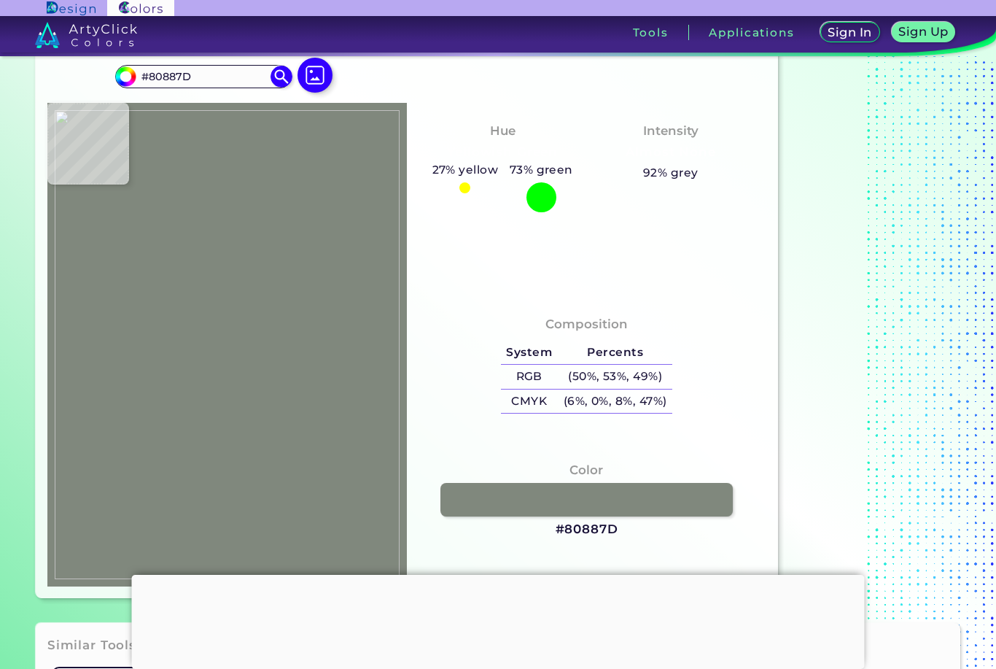
type input "#757D72"
type input "#727a71"
type input "#727A71"
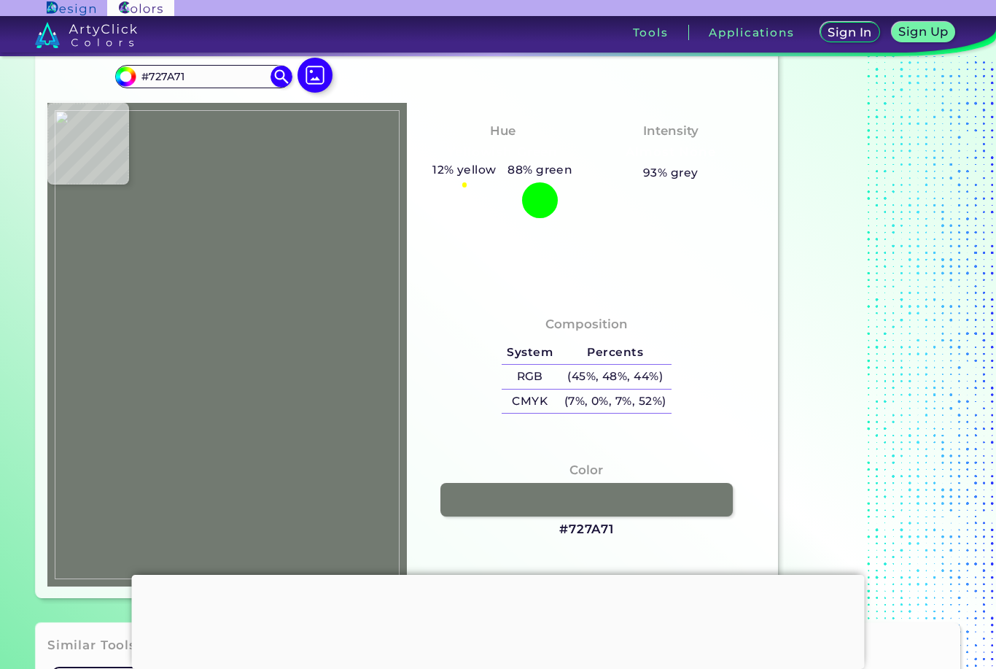
type input "#687a74"
type input "#687A74"
type input "#7d8c86"
type input "#7D8C86"
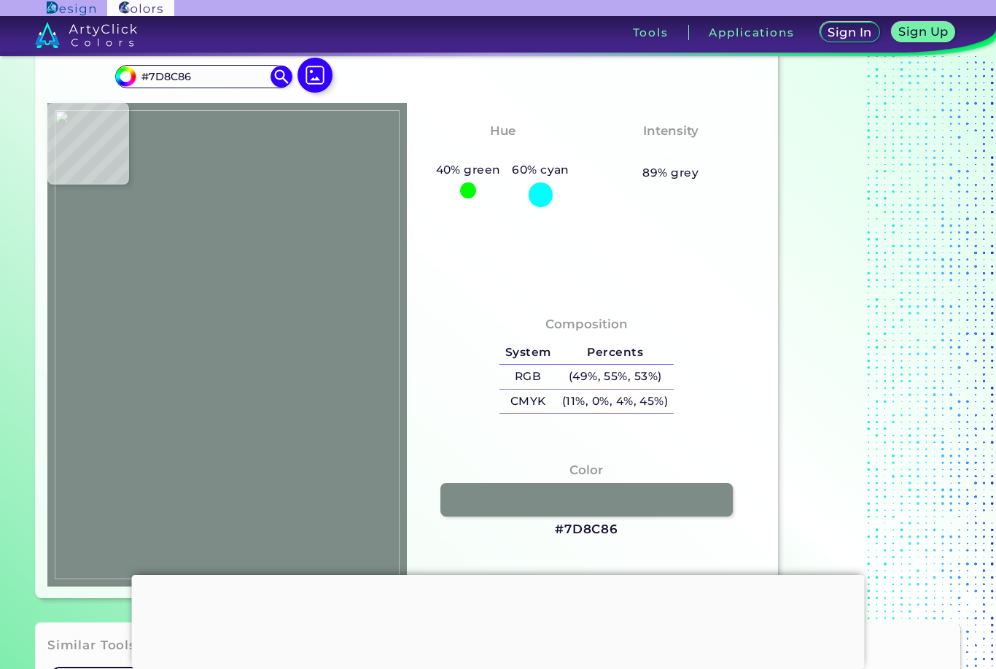
type input "#636c67"
type input "#636C67"
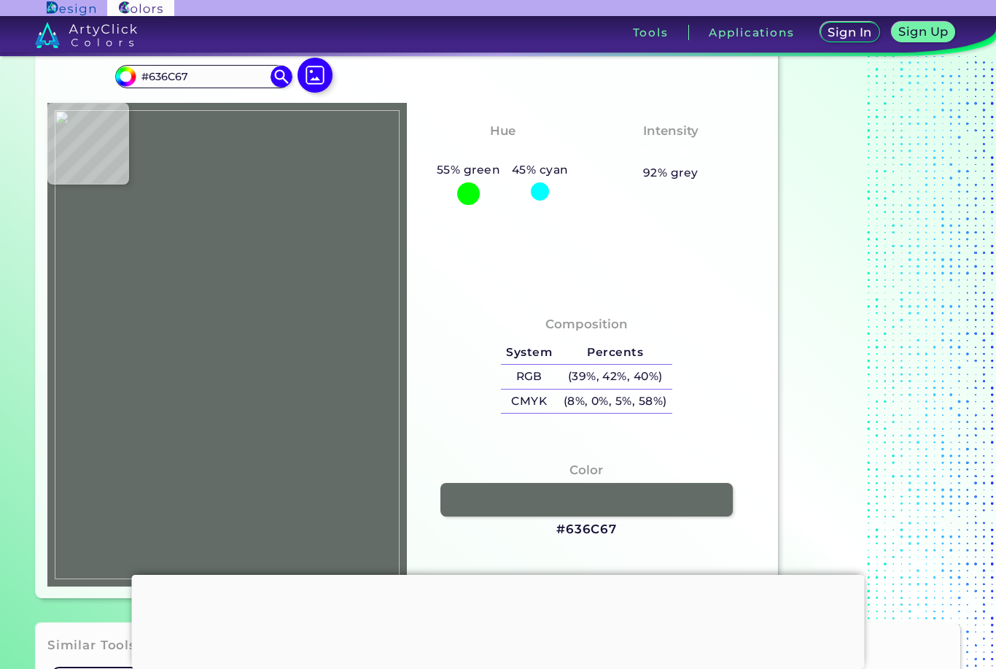
type input "#86938f"
type input "#86938F"
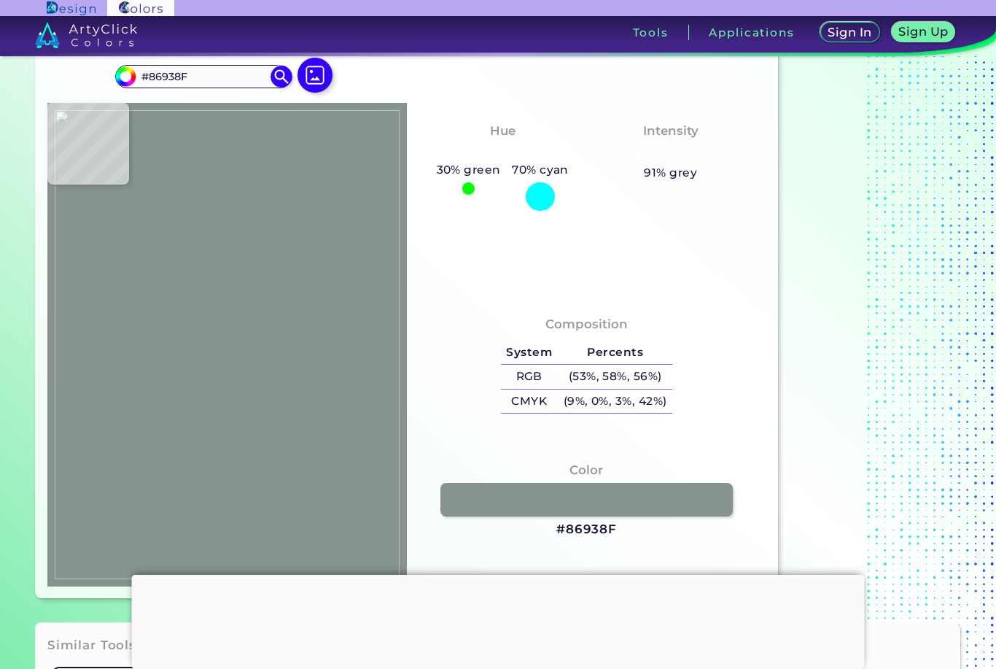
type input "#545c58"
type input "#545C58"
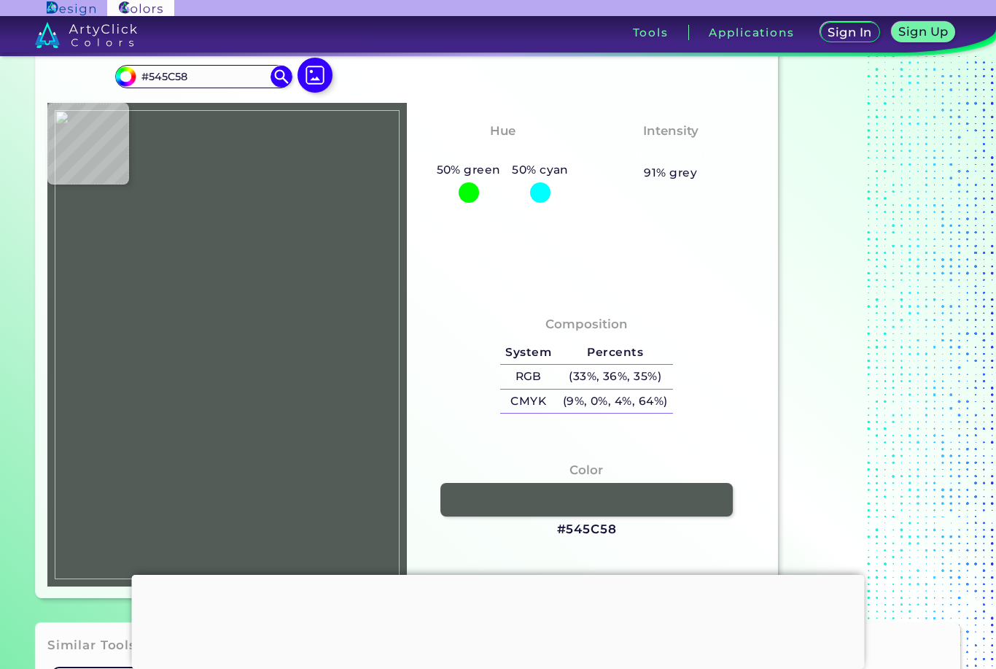
type input "#555a59"
type input "#555A59"
type input "#5c625e"
type input "#5C625E"
type input "#5b5f5b"
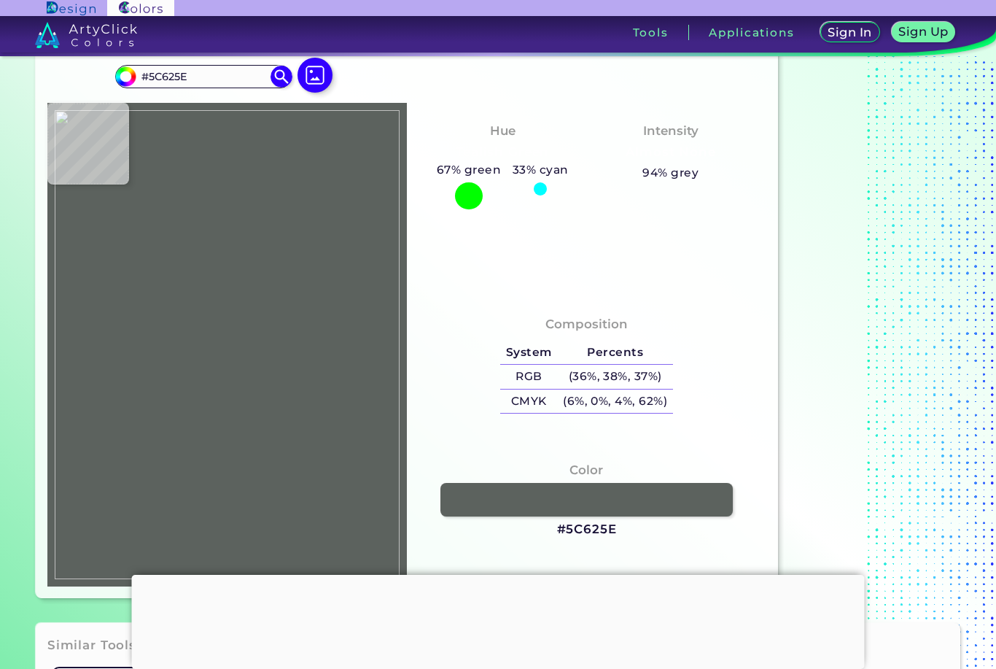
type input "#5B5F5B"
type input "#595c57"
type input "#595C57"
type input "#4a4b46"
type input "#4A4B46"
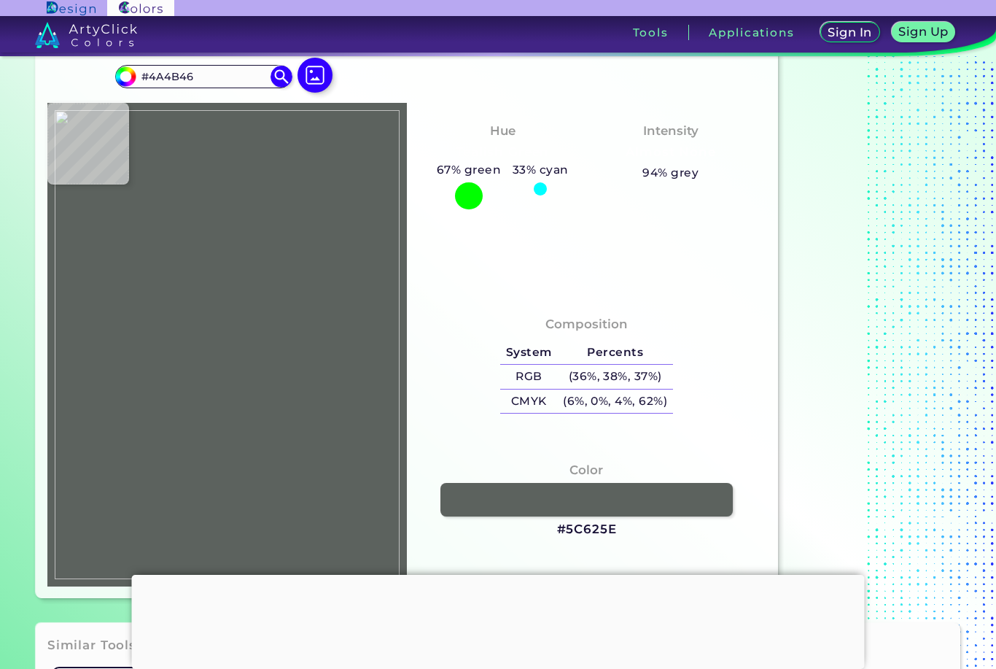
type input "#3c3936"
type input "#3C3936"
type input "#4b4c44"
type input "#4B4C44"
type input "#3b3a38"
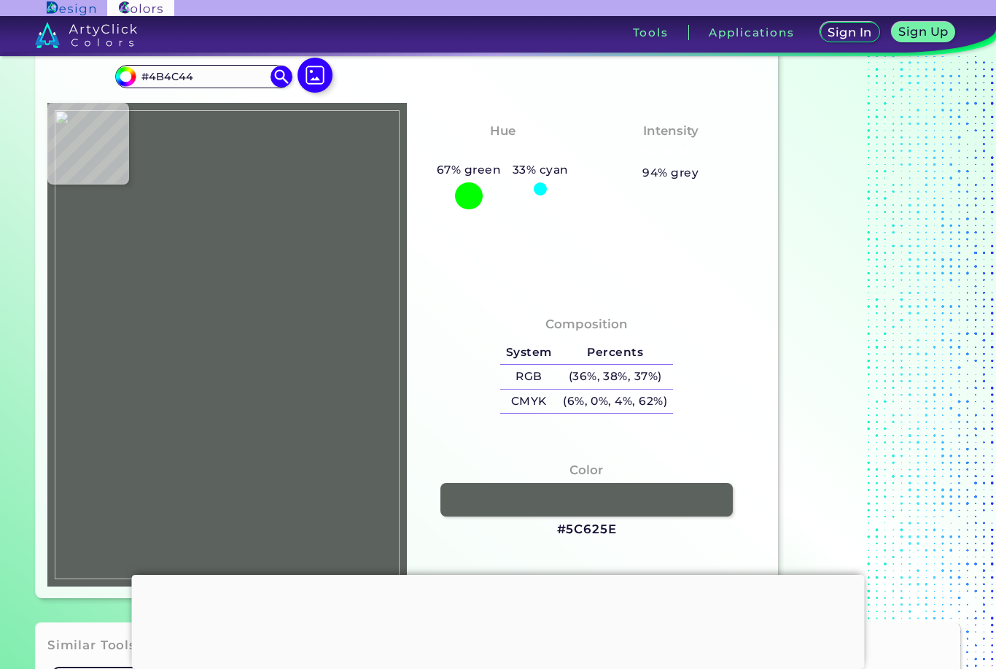
type input "#3B3A38"
type input "#575750"
type input "#60615e"
type input "#60615E"
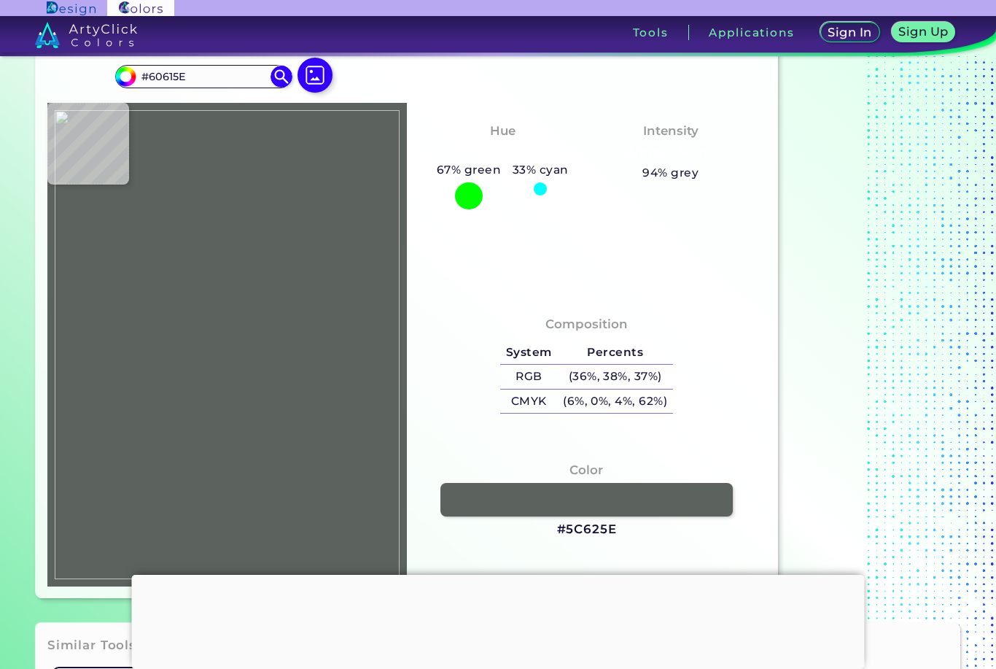
type input "#696e68"
type input "#696E68"
type input "#747f73"
type input "#747F73"
type input "#717f73"
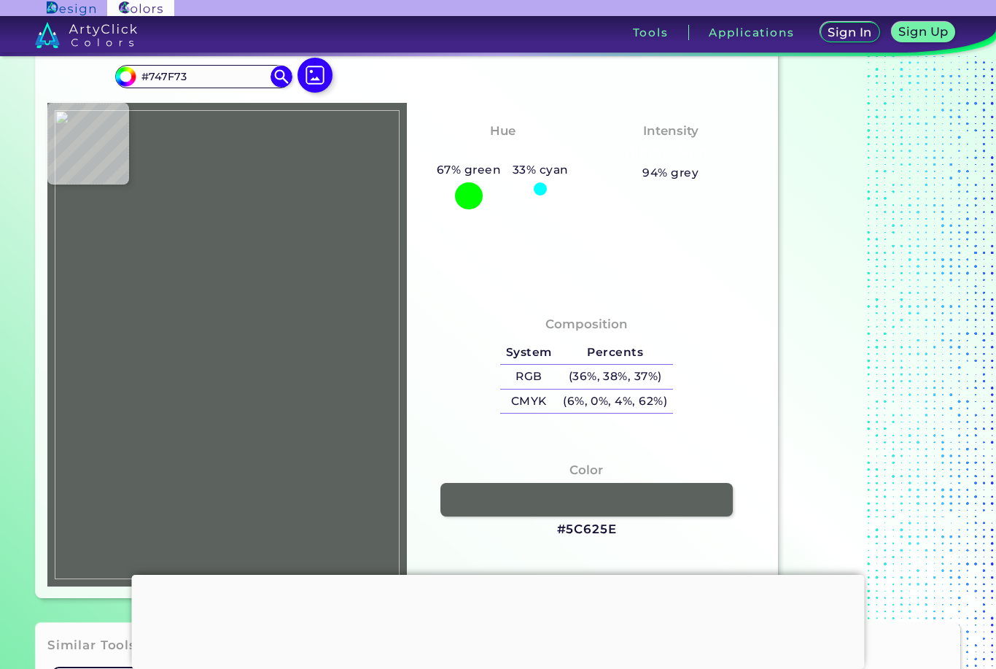
type input "#717F73"
type input "#788379"
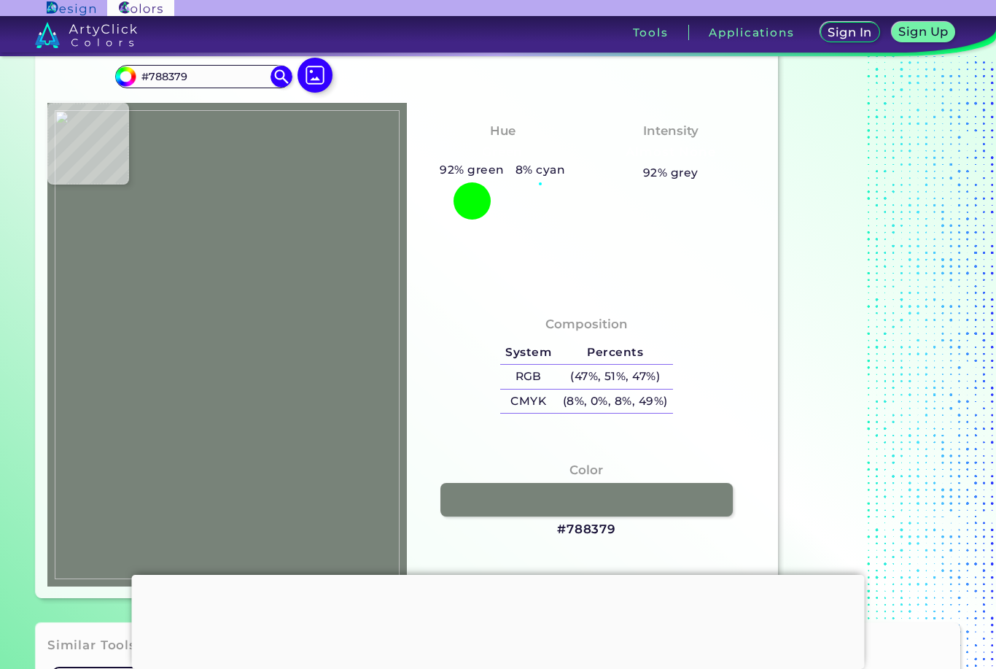
type input "#7c827a"
type input "#7C827A"
type input "#8d8783"
type input "#8D8783"
type input "#c2ada4"
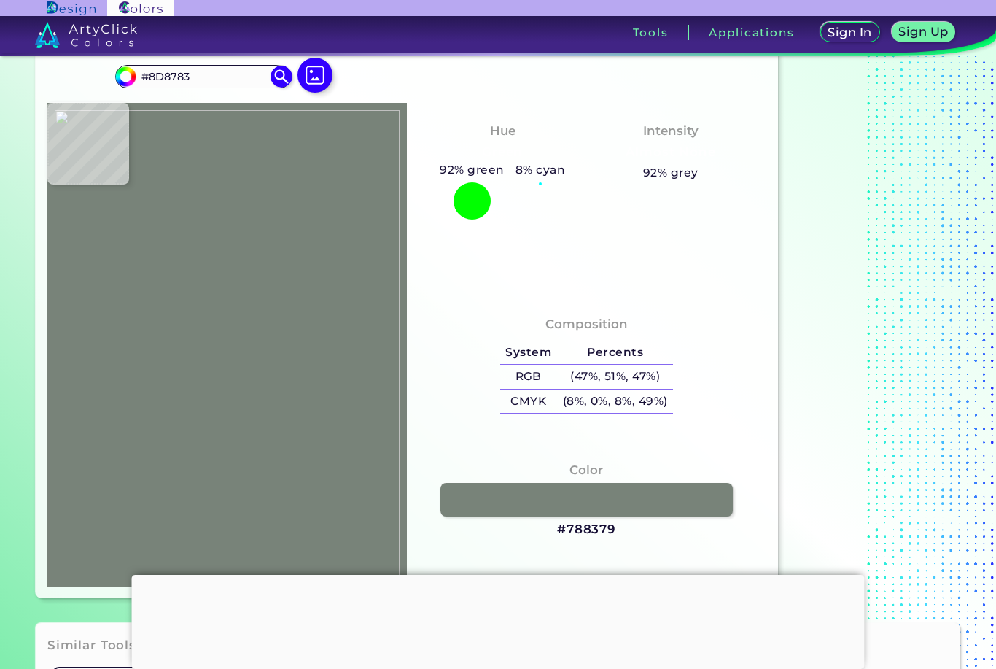
type input "#C2ADA4"
type input "#bea79c"
type input "#BEA79C"
type input "#d3bfb0"
type input "#D3BFB0"
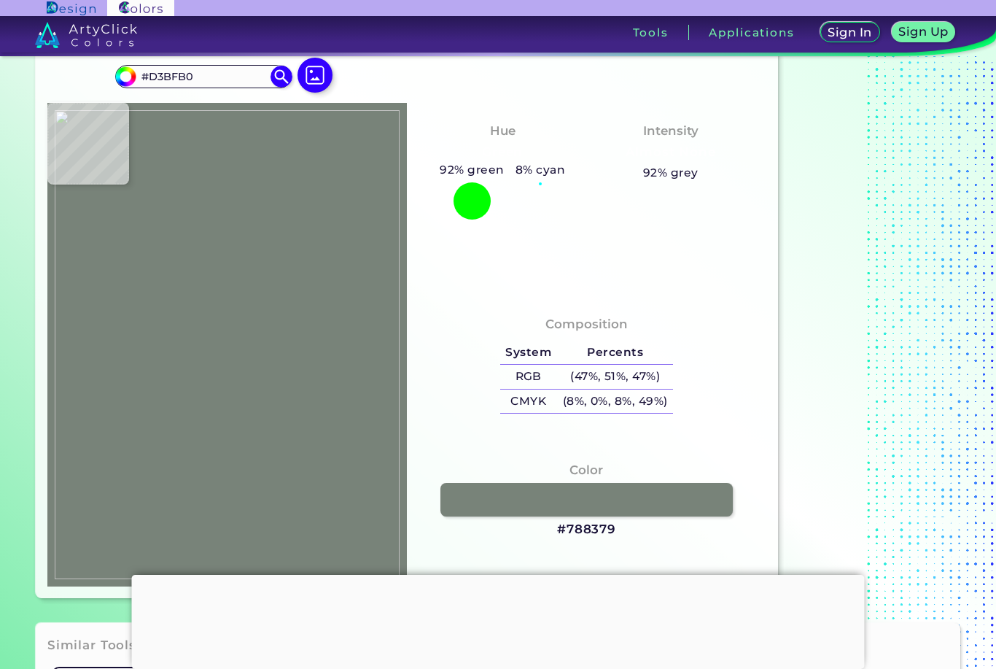
type input "#bba49a"
type input "#BBA49A"
type input "#ccb5aa"
type input "#CCB5AA"
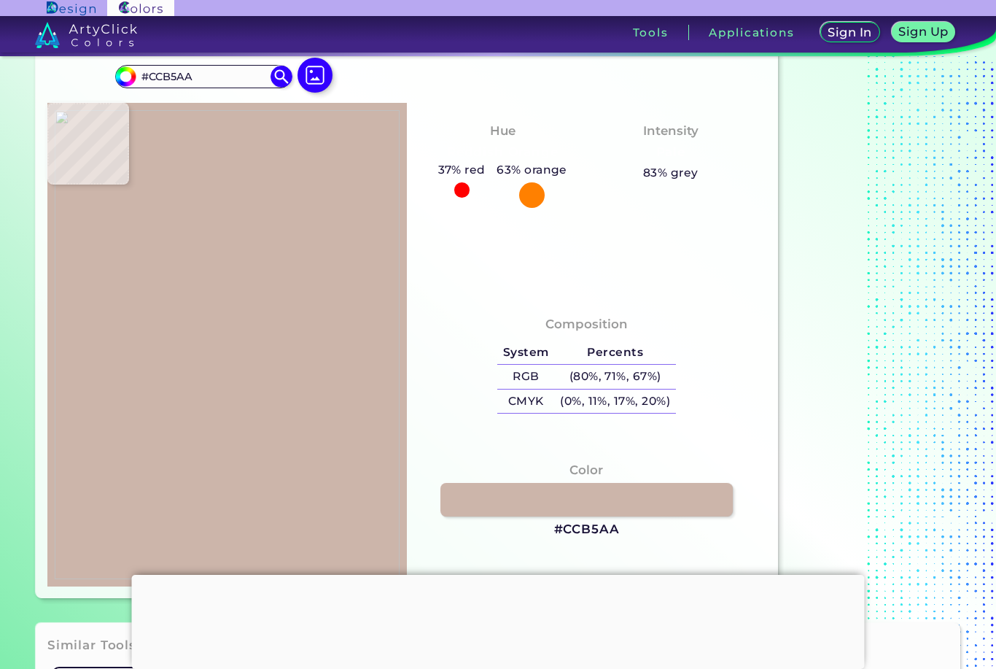
type input "#b3988c"
type input "#B3988C"
type input "#b39b8f"
type input "#B39B8F"
type input "#bba497"
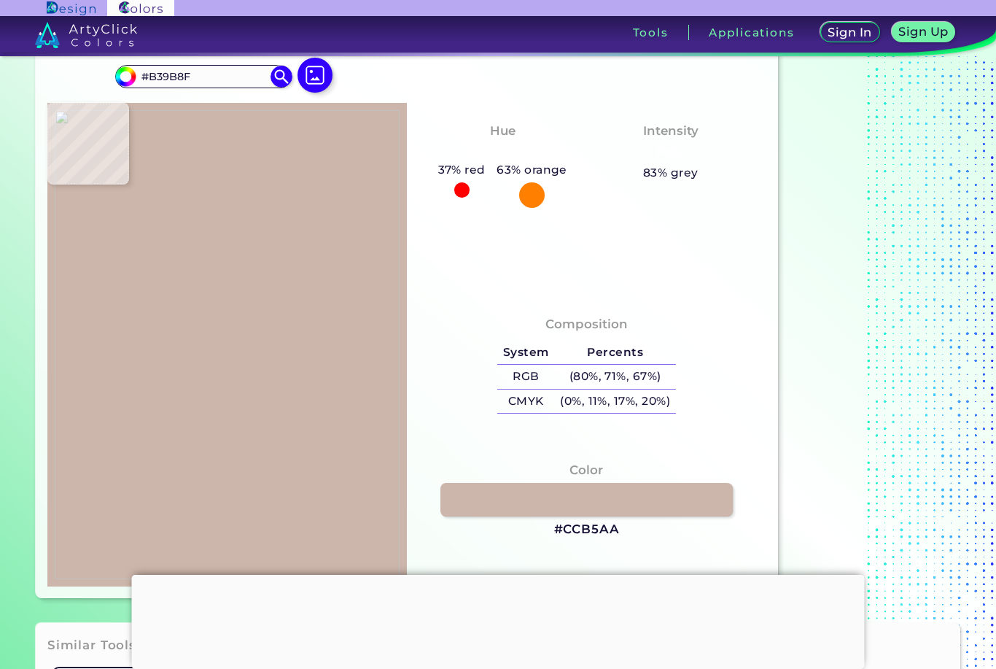
type input "#BBA497"
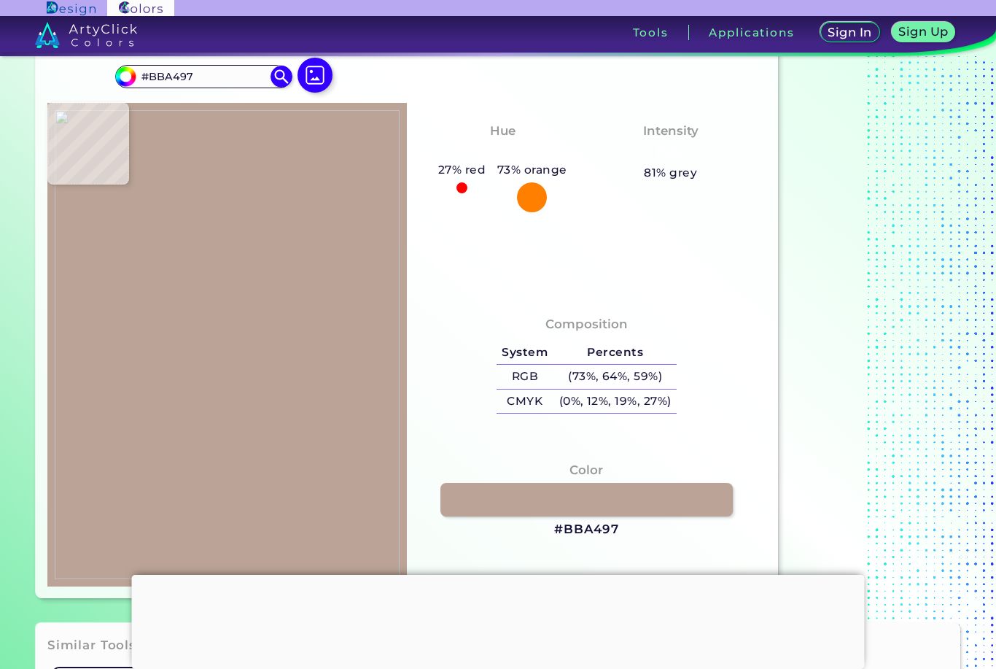
type input "#bea599"
type input "#BEA599"
type input "#c6ada1"
type input "#C6ADA1"
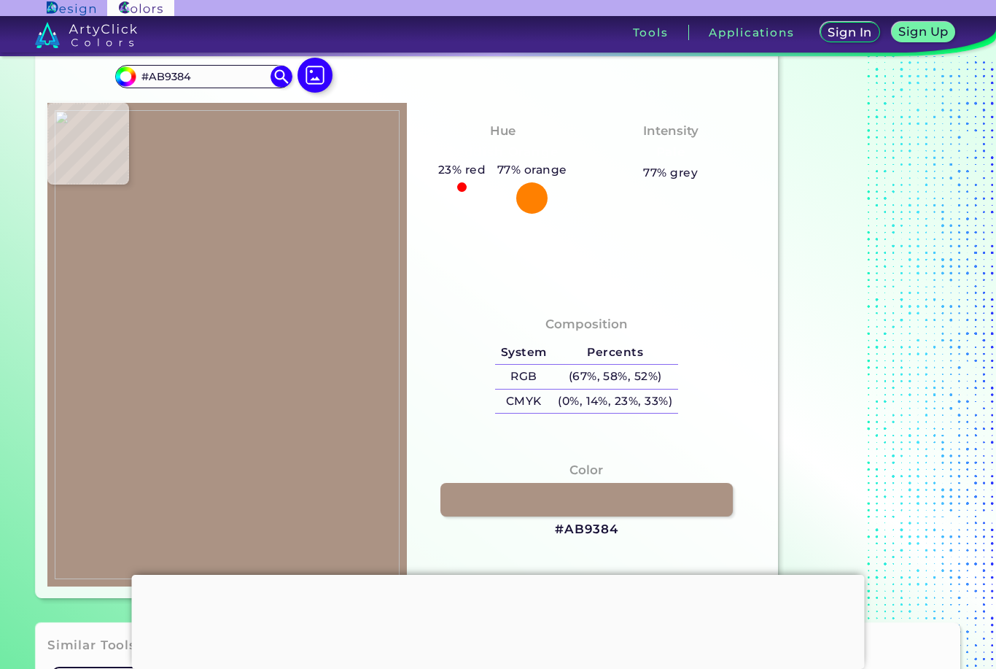
click at [306, 63] on img at bounding box center [315, 75] width 35 height 35
click at [0, 0] on input "file" at bounding box center [0, 0] width 0 height 0
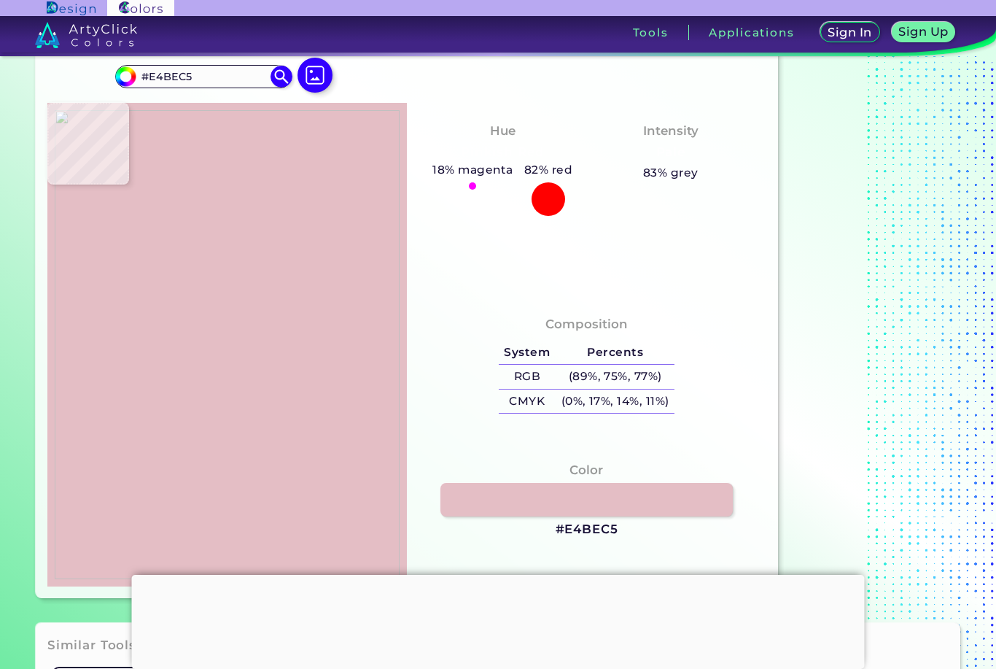
click at [306, 78] on img at bounding box center [315, 75] width 35 height 35
click at [0, 0] on input "file" at bounding box center [0, 0] width 0 height 0
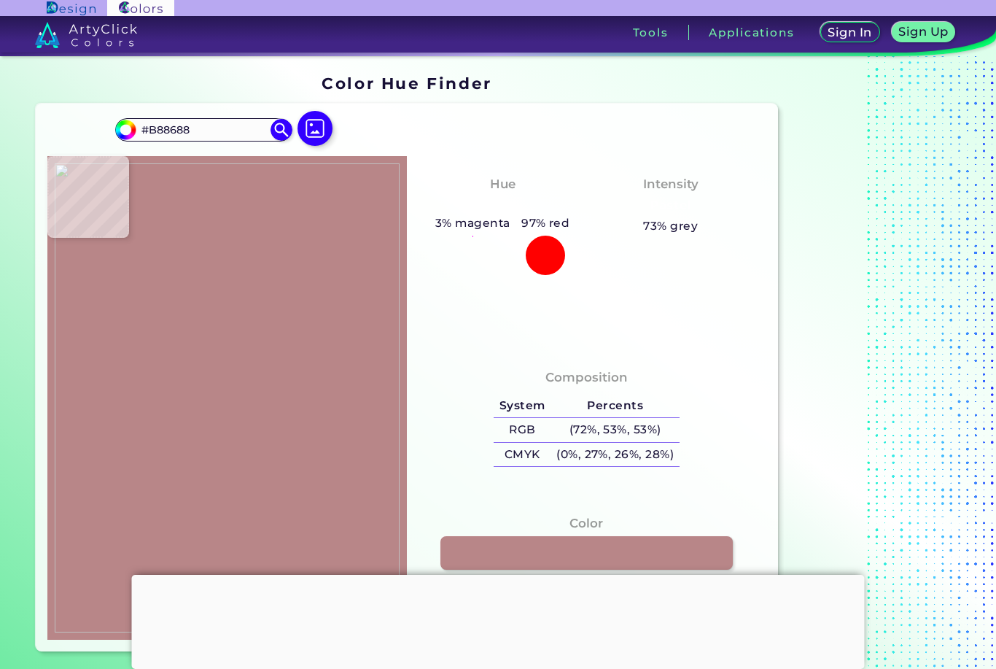
scroll to position [0, 0]
